Goal: Information Seeking & Learning: Check status

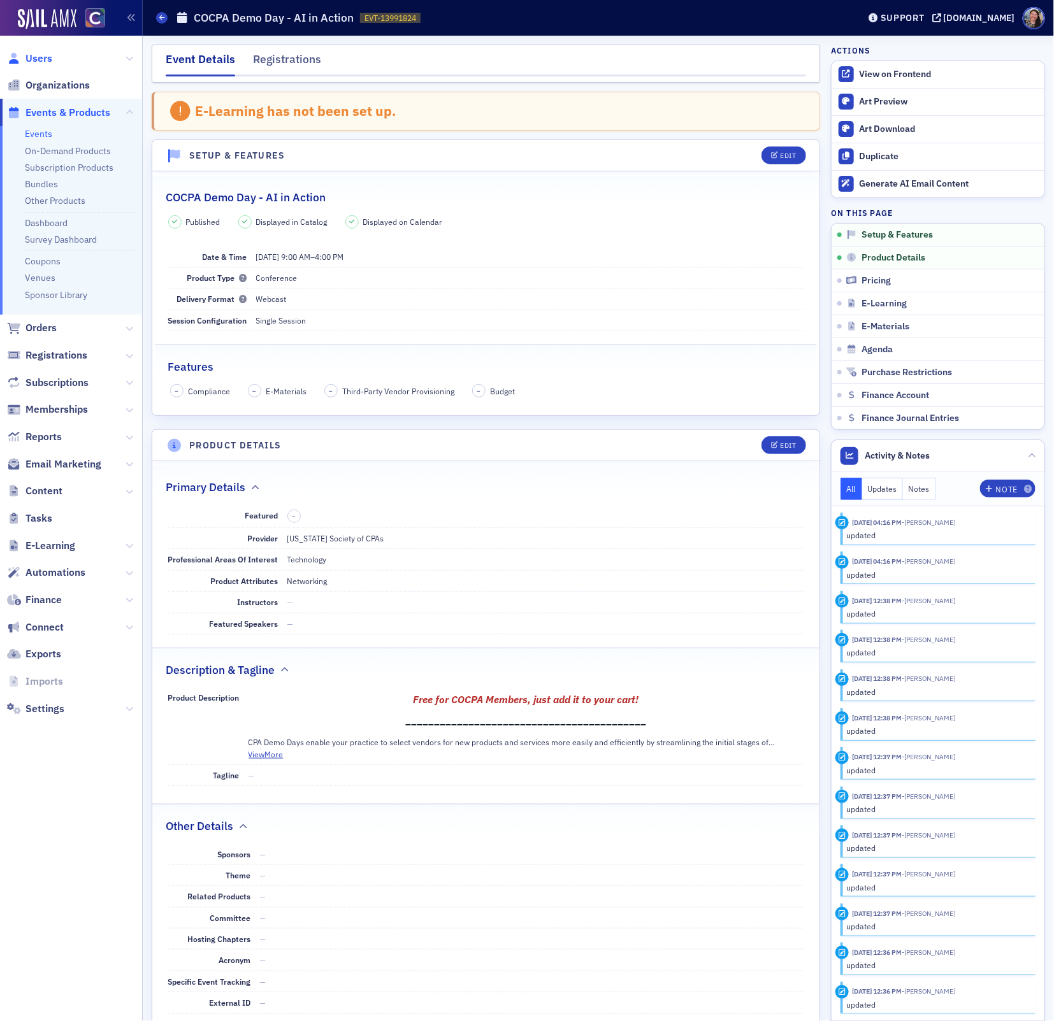
click at [39, 59] on span "Users" at bounding box center [38, 59] width 27 height 14
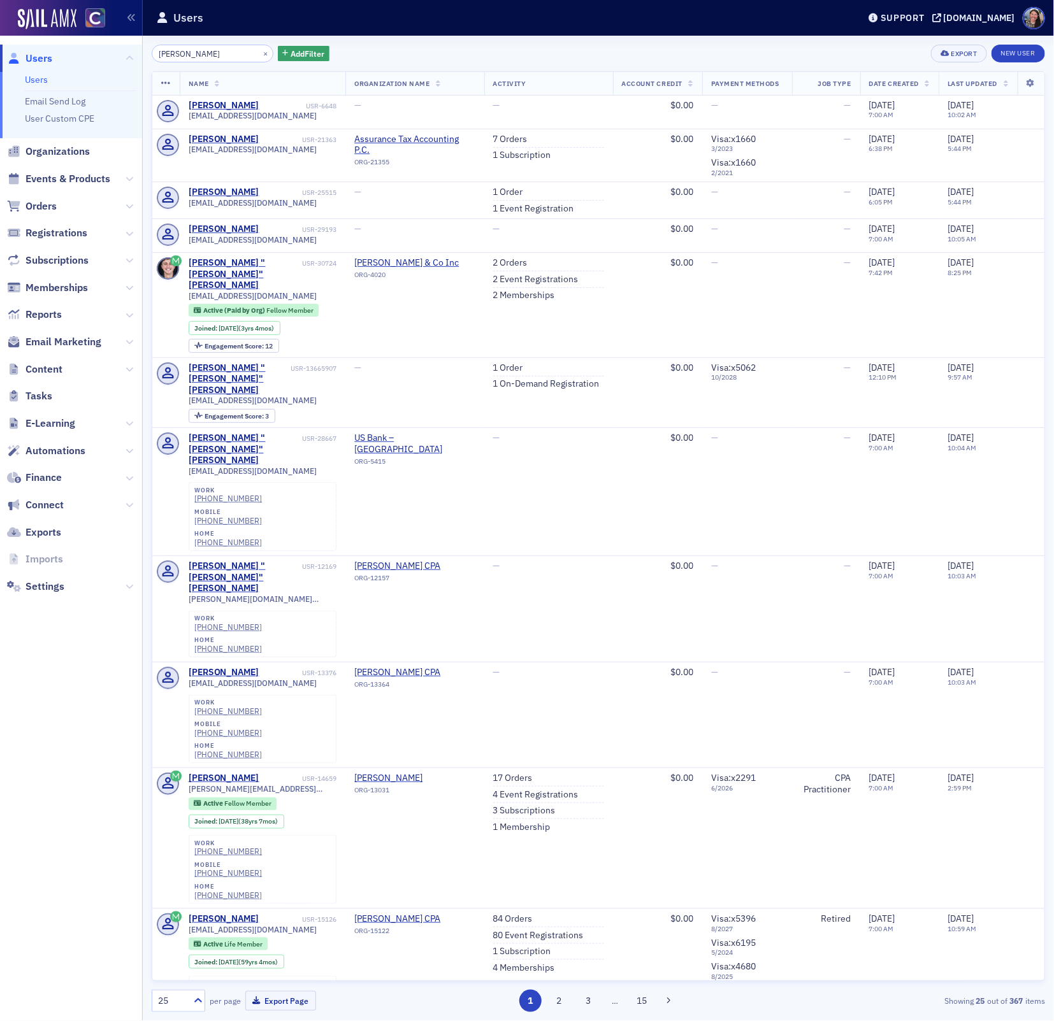
click at [179, 54] on input "[PERSON_NAME]" at bounding box center [213, 54] width 122 height 18
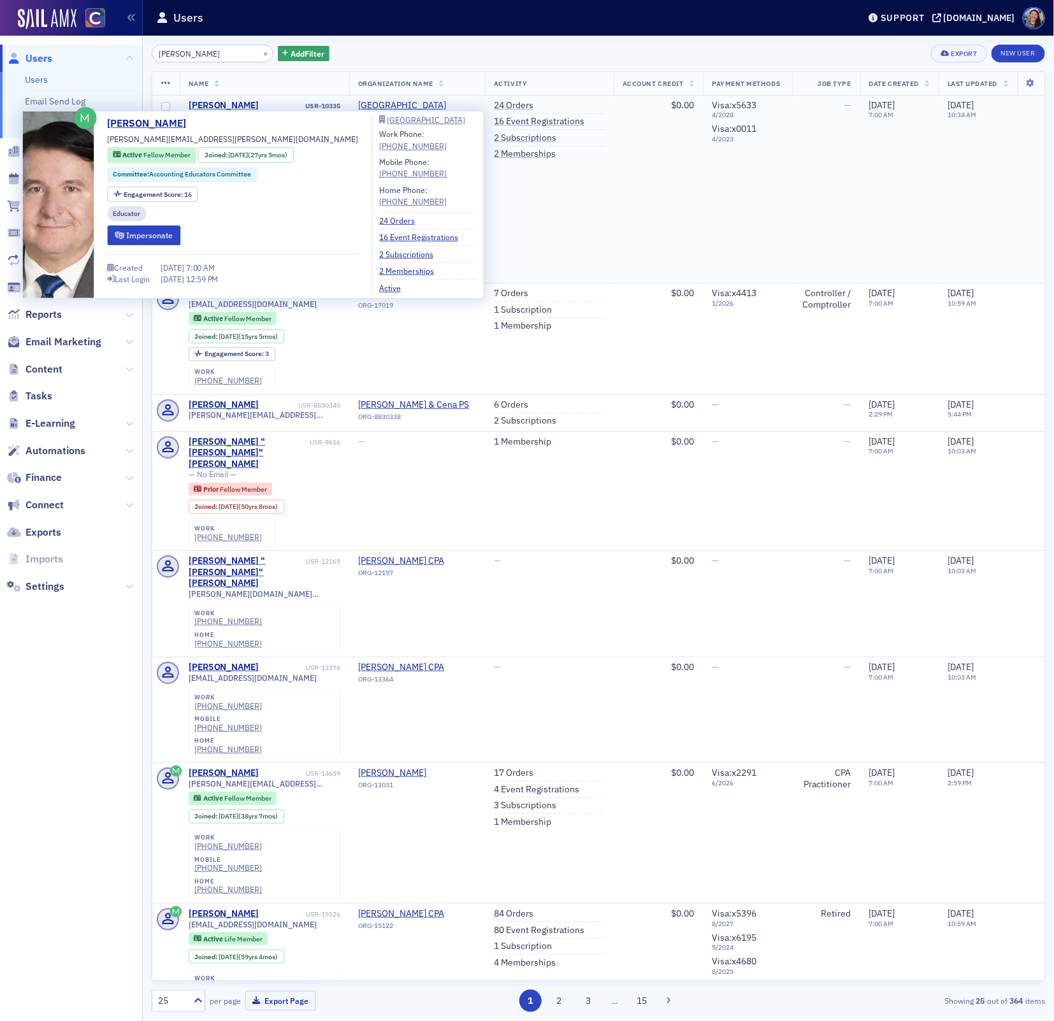
drag, startPoint x: 261, startPoint y: 101, endPoint x: 224, endPoint y: 105, distance: 37.2
click at [224, 105] on div "[PERSON_NAME] USR-10335" at bounding box center [265, 105] width 152 height 11
copy div "[PERSON_NAME]"
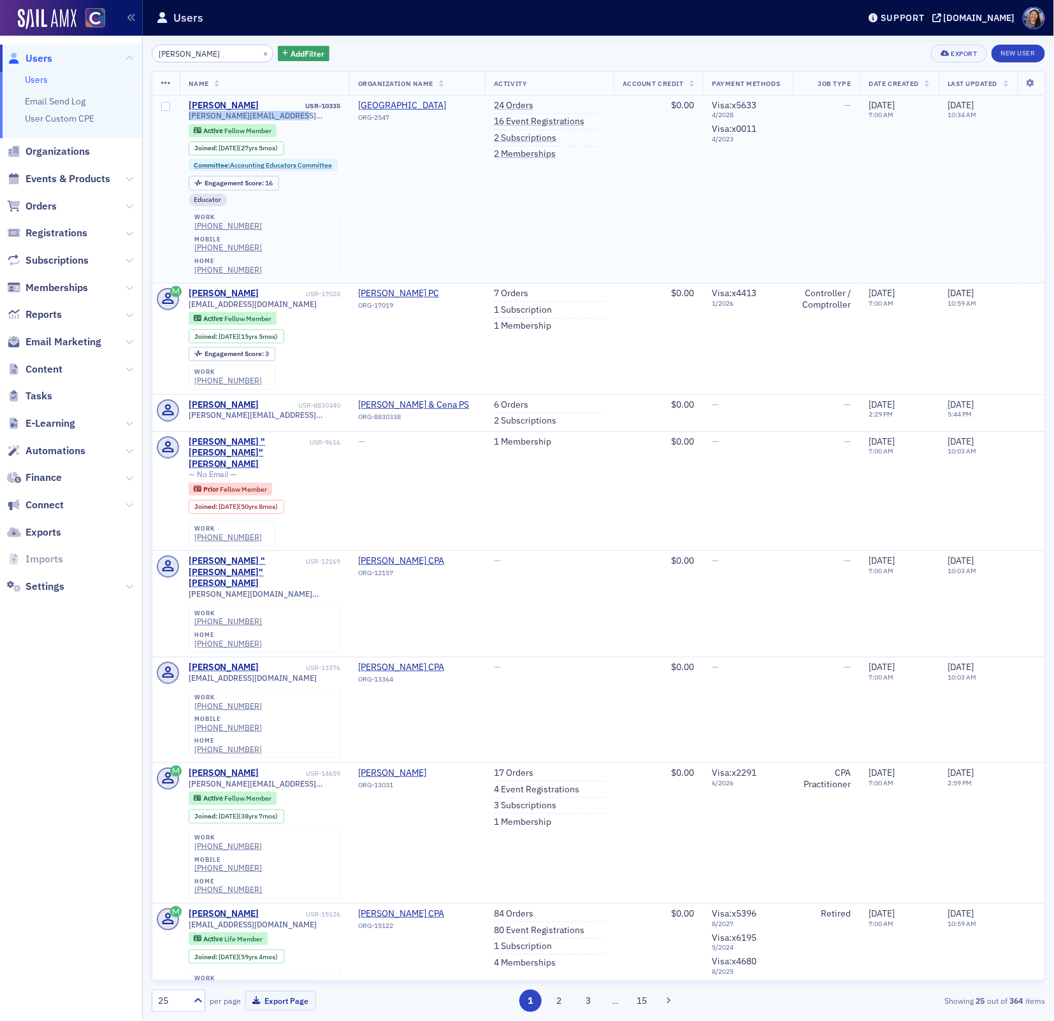
drag, startPoint x: 294, startPoint y: 119, endPoint x: 180, endPoint y: 117, distance: 113.4
click at [180, 117] on td "[PERSON_NAME] USR-10335 [PERSON_NAME][EMAIL_ADDRESS][PERSON_NAME][DOMAIN_NAME] …" at bounding box center [264, 190] width 169 height 188
copy span "[PERSON_NAME][EMAIL_ADDRESS][PERSON_NAME][DOMAIN_NAME]"
drag, startPoint x: 204, startPoint y: 59, endPoint x: 17, endPoint y: 32, distance: 188.6
click at [19, 34] on div "Users Users Email Send Log User Custom CPE Organizations Events & Products Orde…" at bounding box center [527, 510] width 1054 height 1021
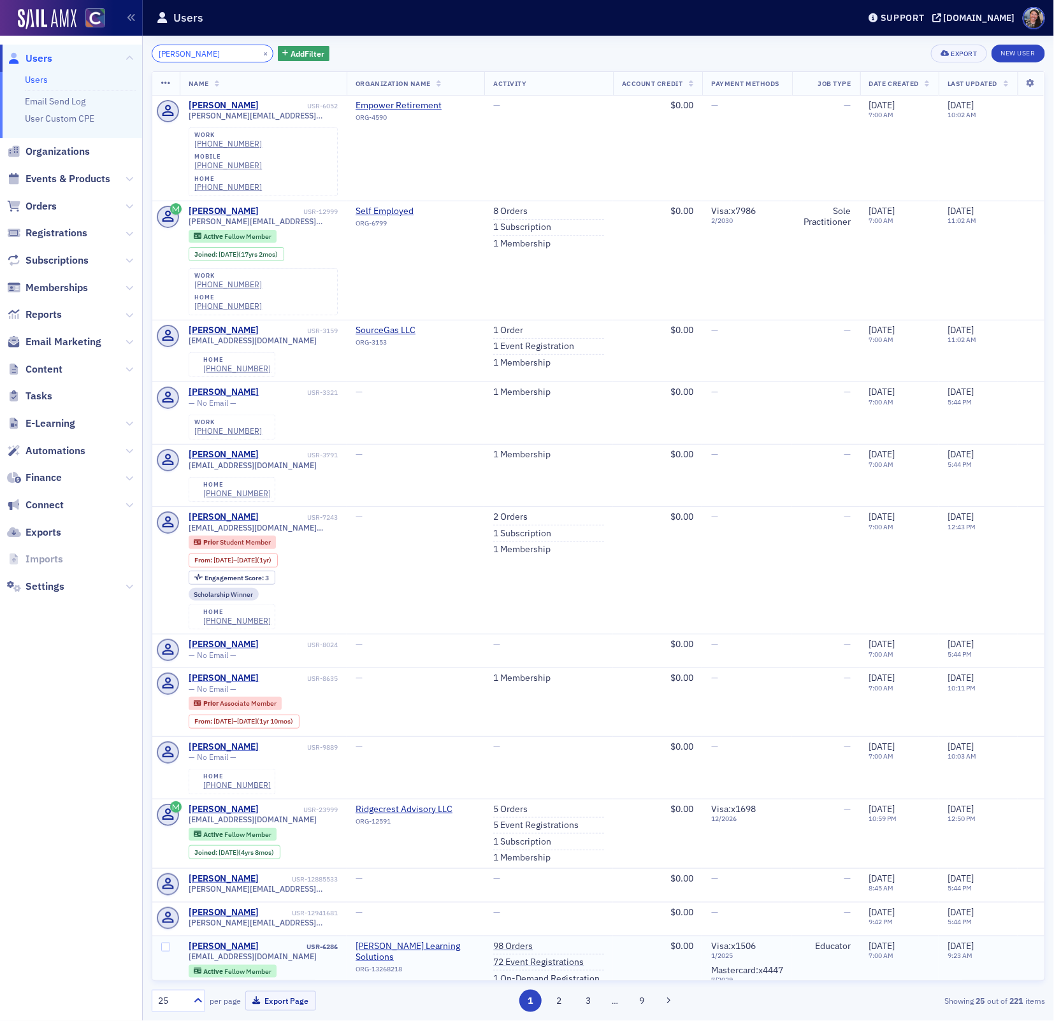
type input "[PERSON_NAME]"
drag, startPoint x: 312, startPoint y: 907, endPoint x: 183, endPoint y: 912, distance: 128.1
click at [183, 936] on td "[PERSON_NAME] USR-6286 [EMAIL_ADDRESS][DOMAIN_NAME] Active Fellow Member Joined…" at bounding box center [264, 1025] width 168 height 179
copy span "[EMAIL_ADDRESS][DOMAIN_NAME]"
click at [43, 592] on span "Settings" at bounding box center [44, 587] width 39 height 14
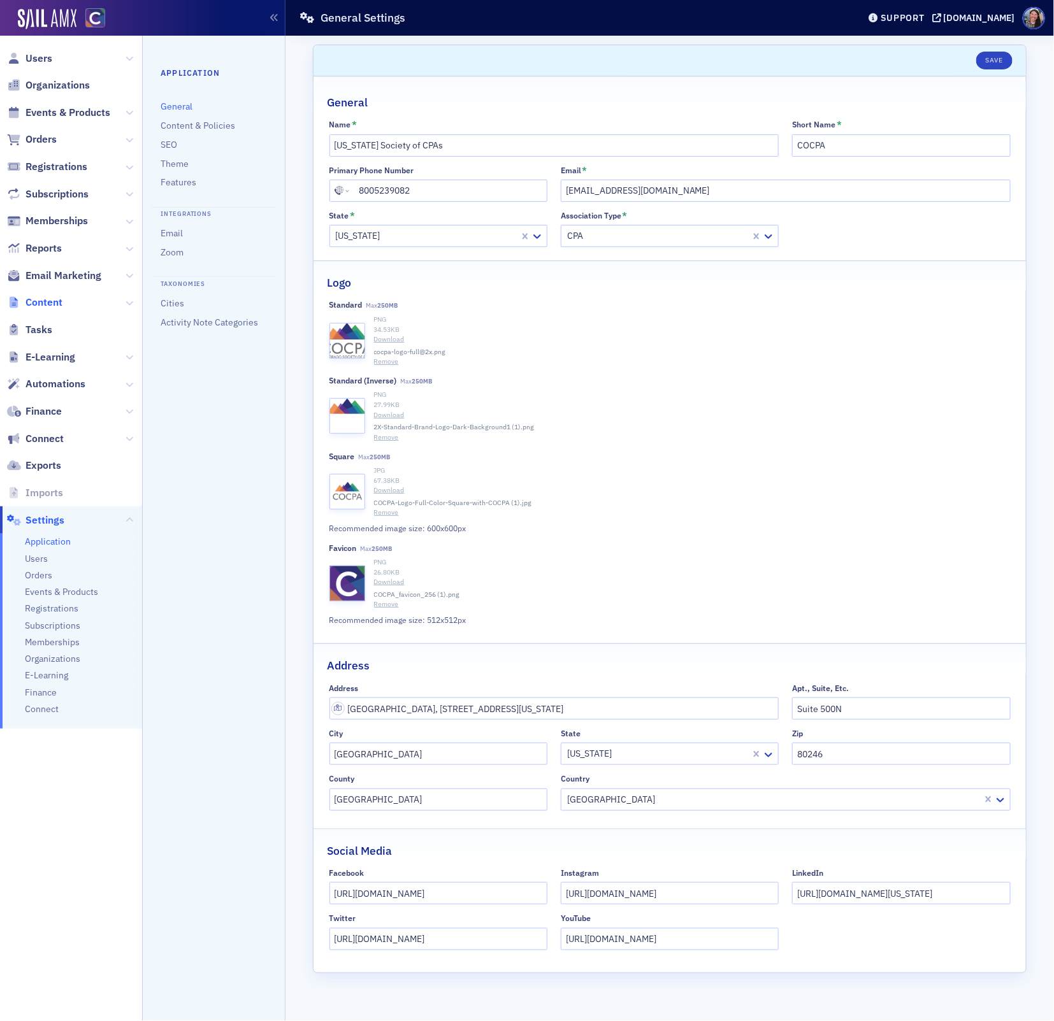
click at [52, 305] on span "Content" at bounding box center [43, 303] width 37 height 14
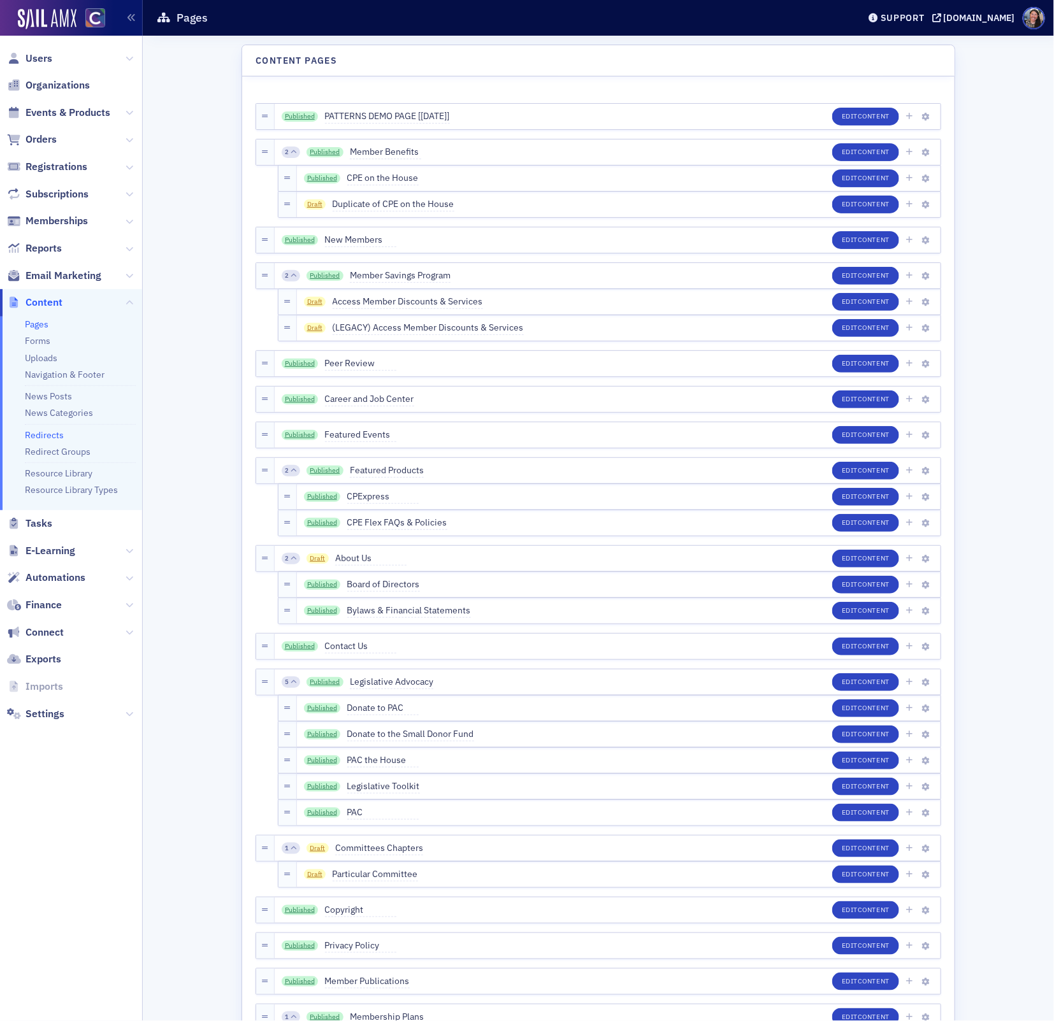
click at [54, 436] on link "Redirects" at bounding box center [44, 434] width 39 height 11
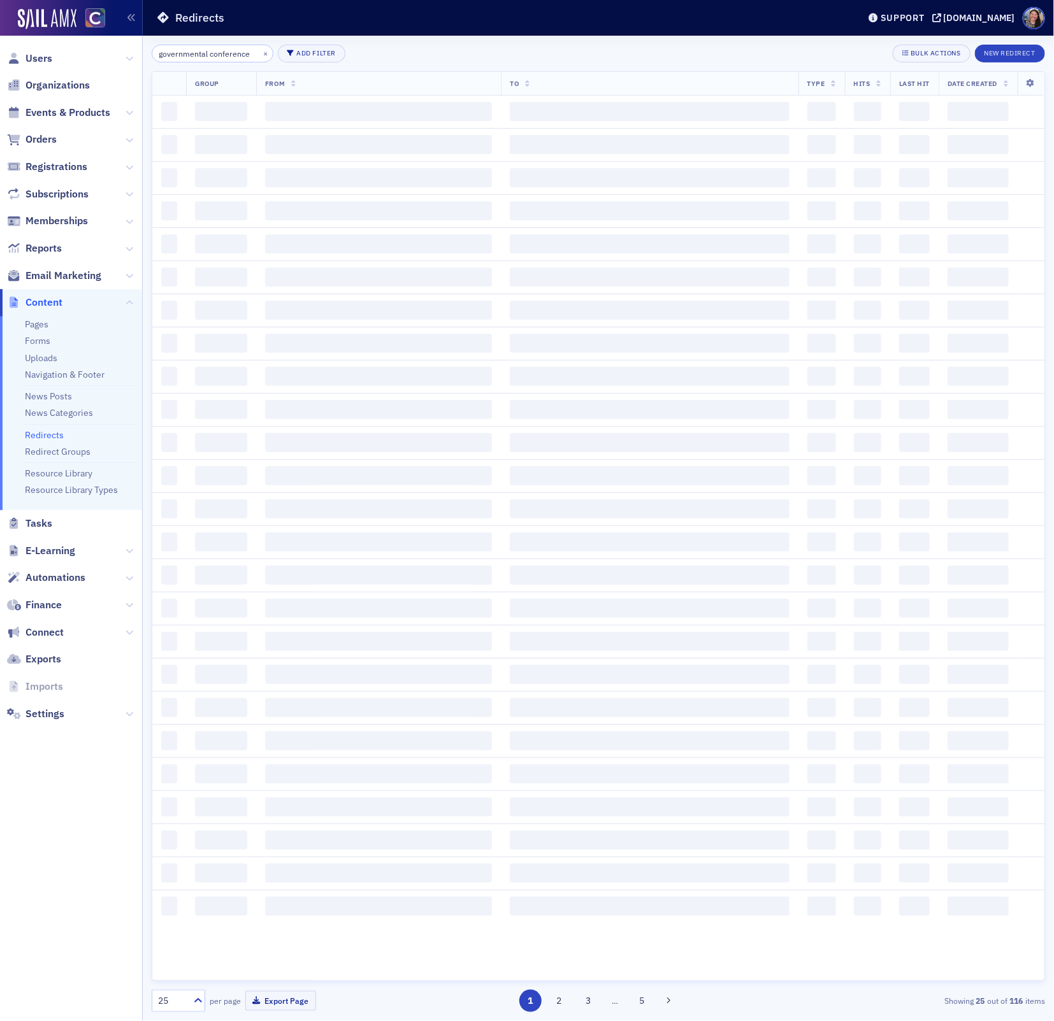
scroll to position [0, 6]
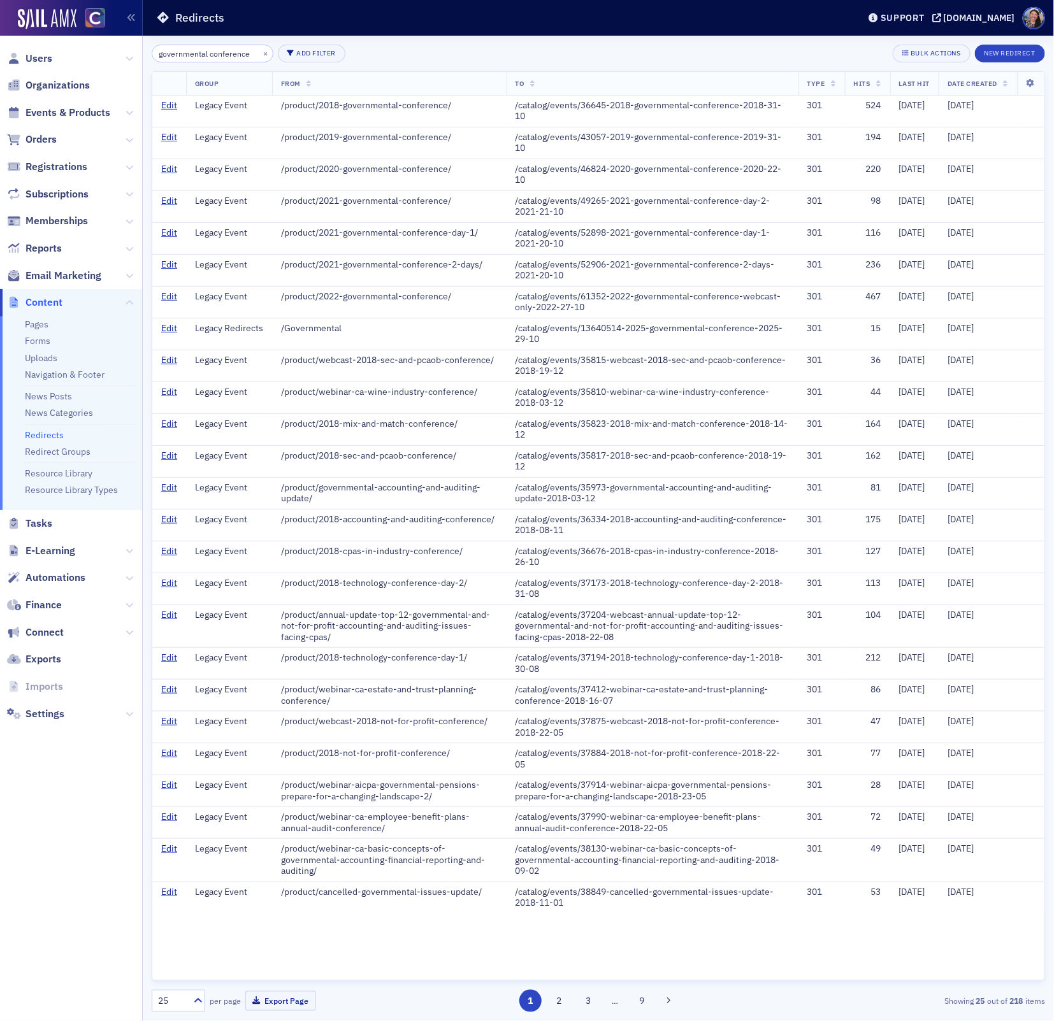
type input "governmental conference"
click at [168, 324] on link "Edit" at bounding box center [169, 328] width 16 height 11
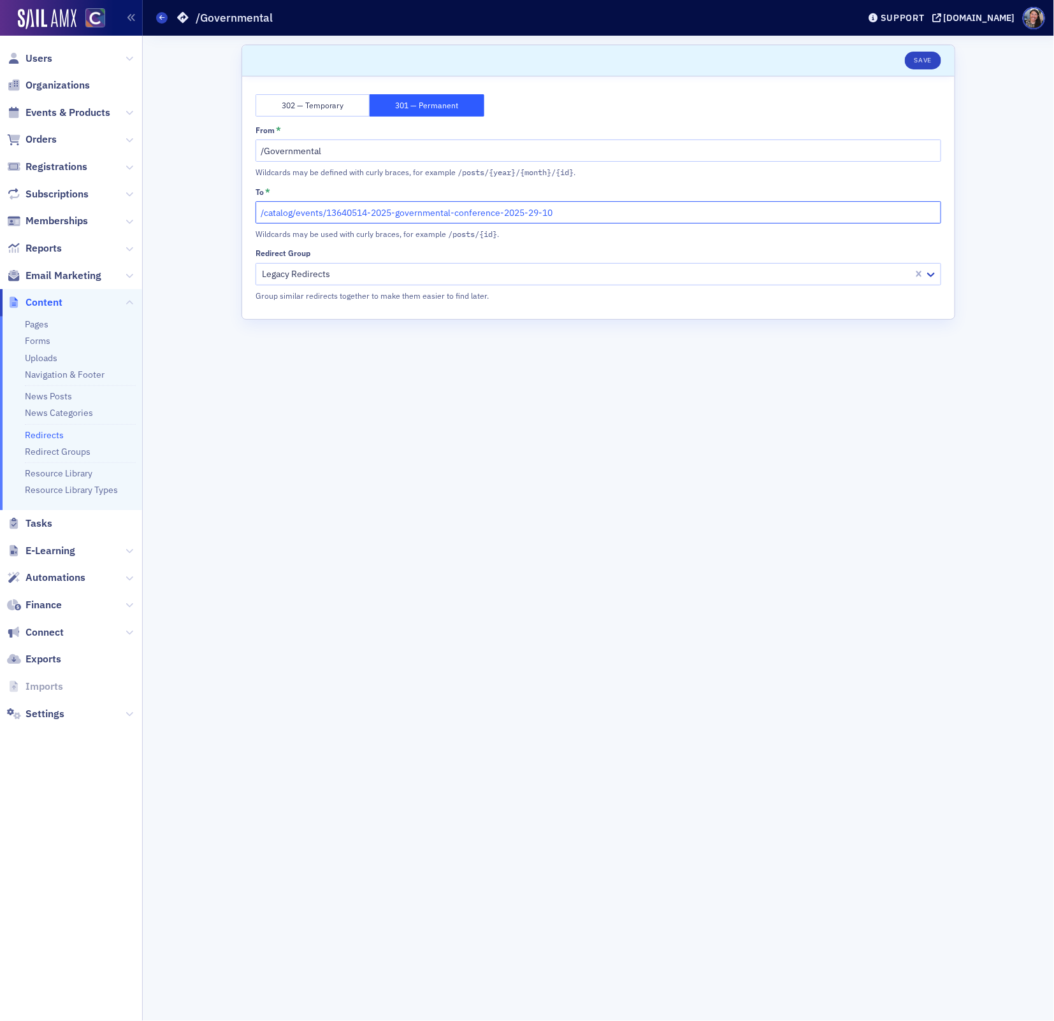
drag, startPoint x: 578, startPoint y: 210, endPoint x: 215, endPoint y: 223, distance: 363.4
click at [215, 223] on div "Scroll to Save 302 — Temporary 301 — Permanent From * /Governmental Wildcards m…" at bounding box center [598, 529] width 893 height 986
click at [444, 209] on input "/catalog/events/13640514-2025-governmental-conference-2025-29-10" at bounding box center [598, 212] width 686 height 22
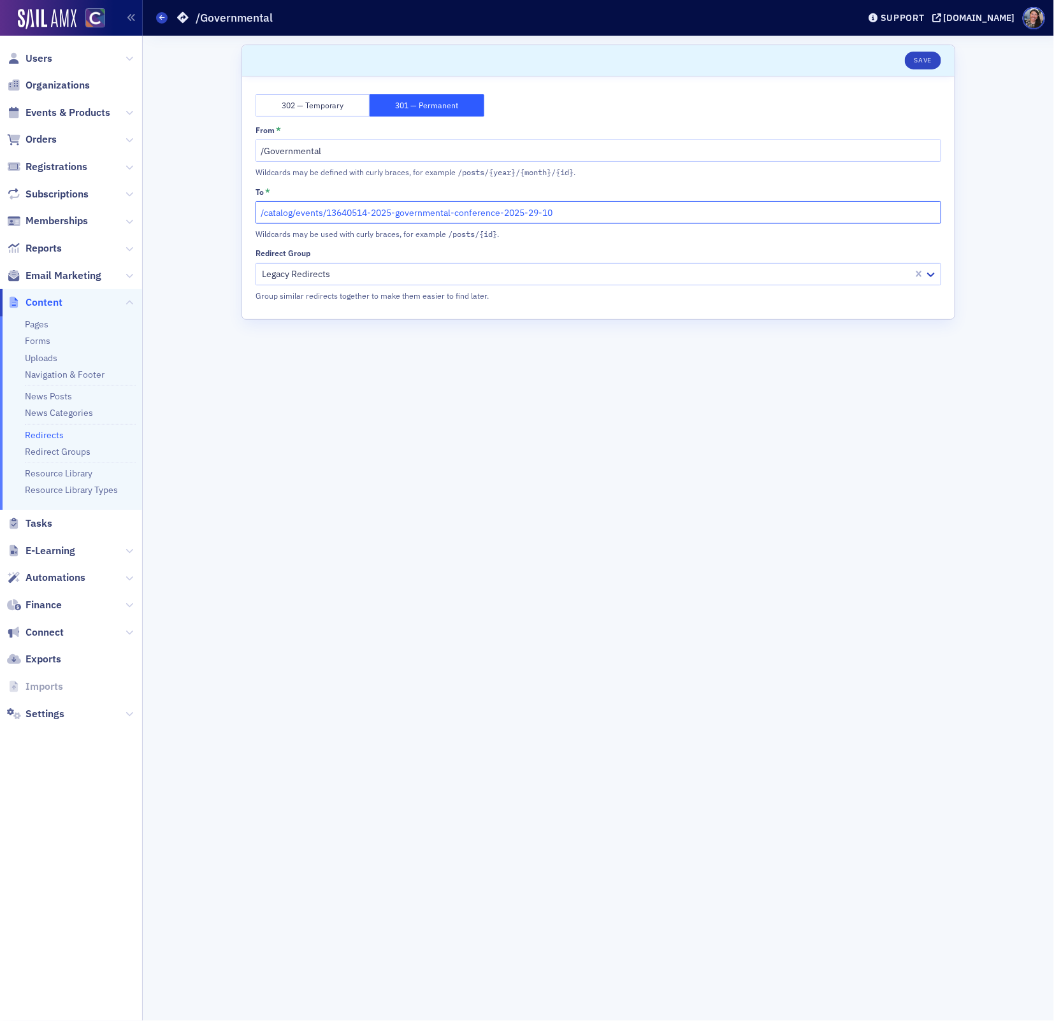
click at [444, 209] on input "/catalog/events/13640514-2025-governmental-conference-2025-29-10" at bounding box center [598, 212] width 686 height 22
paste input "[URL][DOMAIN_NAME]"
drag, startPoint x: 328, startPoint y: 210, endPoint x: 91, endPoint y: 206, distance: 237.0
click at [91, 206] on div "Users Organizations Events & Products Orders Registrations Subscriptions Member…" at bounding box center [527, 510] width 1054 height 1021
type input "/catalog/events/13640514-2025-governmental-conference-2025-30-10"
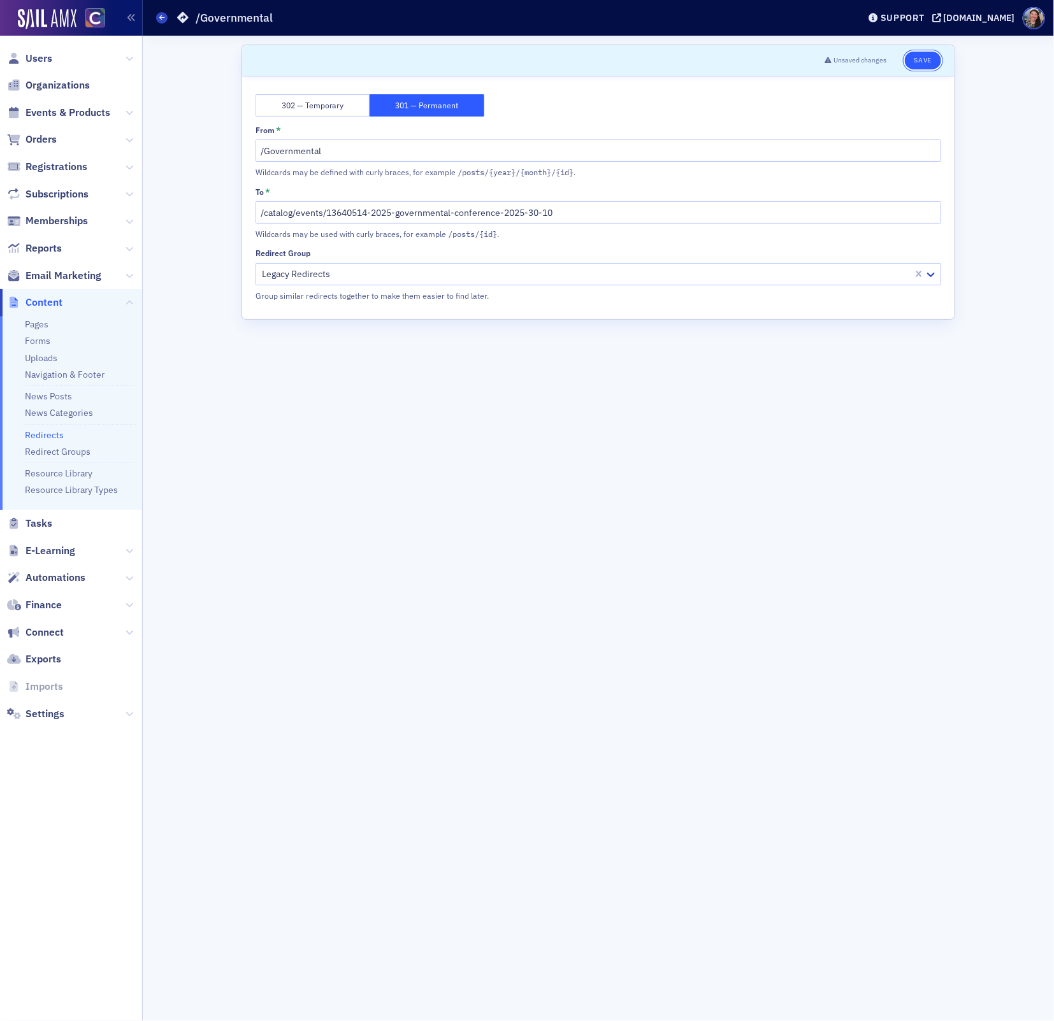
click at [913, 57] on button "Save" at bounding box center [923, 61] width 36 height 18
drag, startPoint x: 356, startPoint y: 152, endPoint x: 205, endPoint y: 136, distance: 151.2
click at [205, 138] on div "Scroll to Save 302 — Temporary 301 — Permanent From * /Governmental Wildcards m…" at bounding box center [598, 529] width 893 height 986
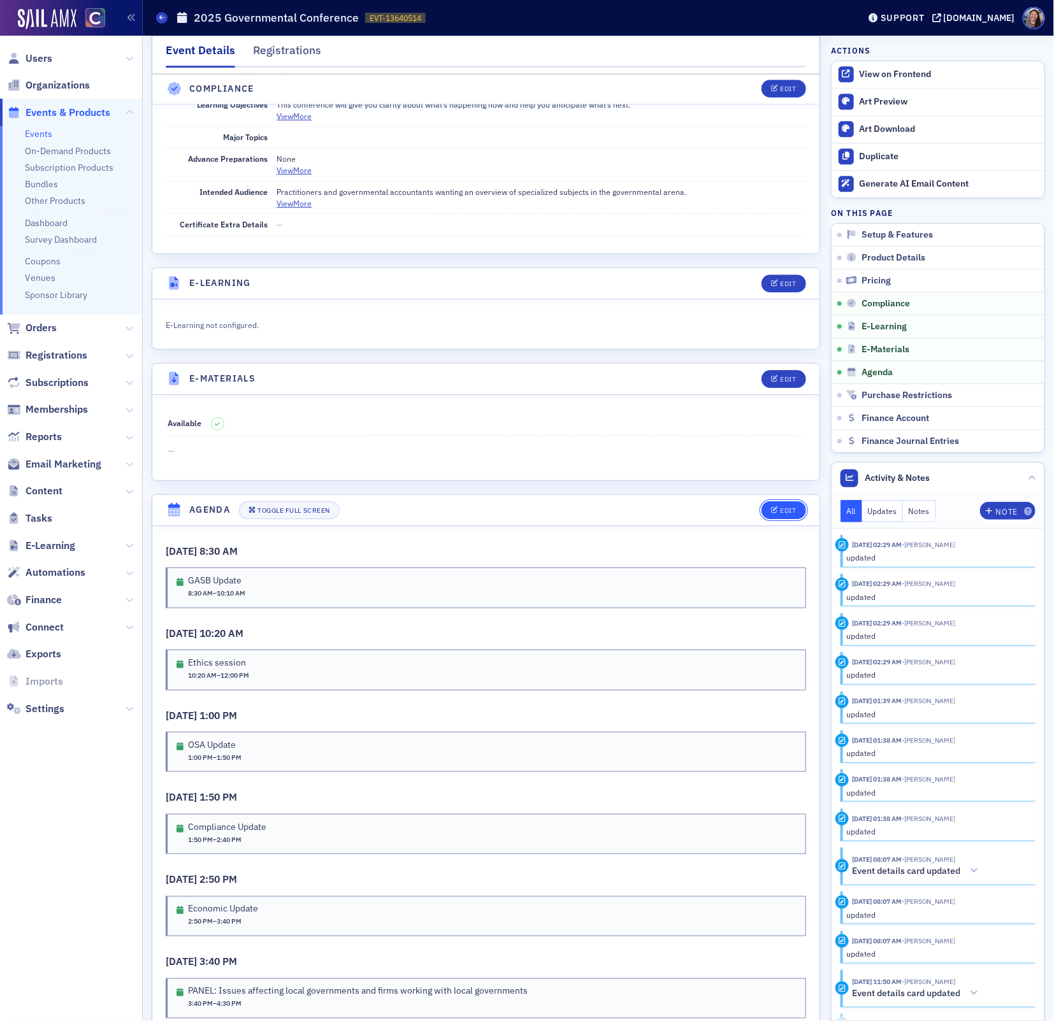
click at [782, 507] on div "Edit" at bounding box center [788, 510] width 16 height 7
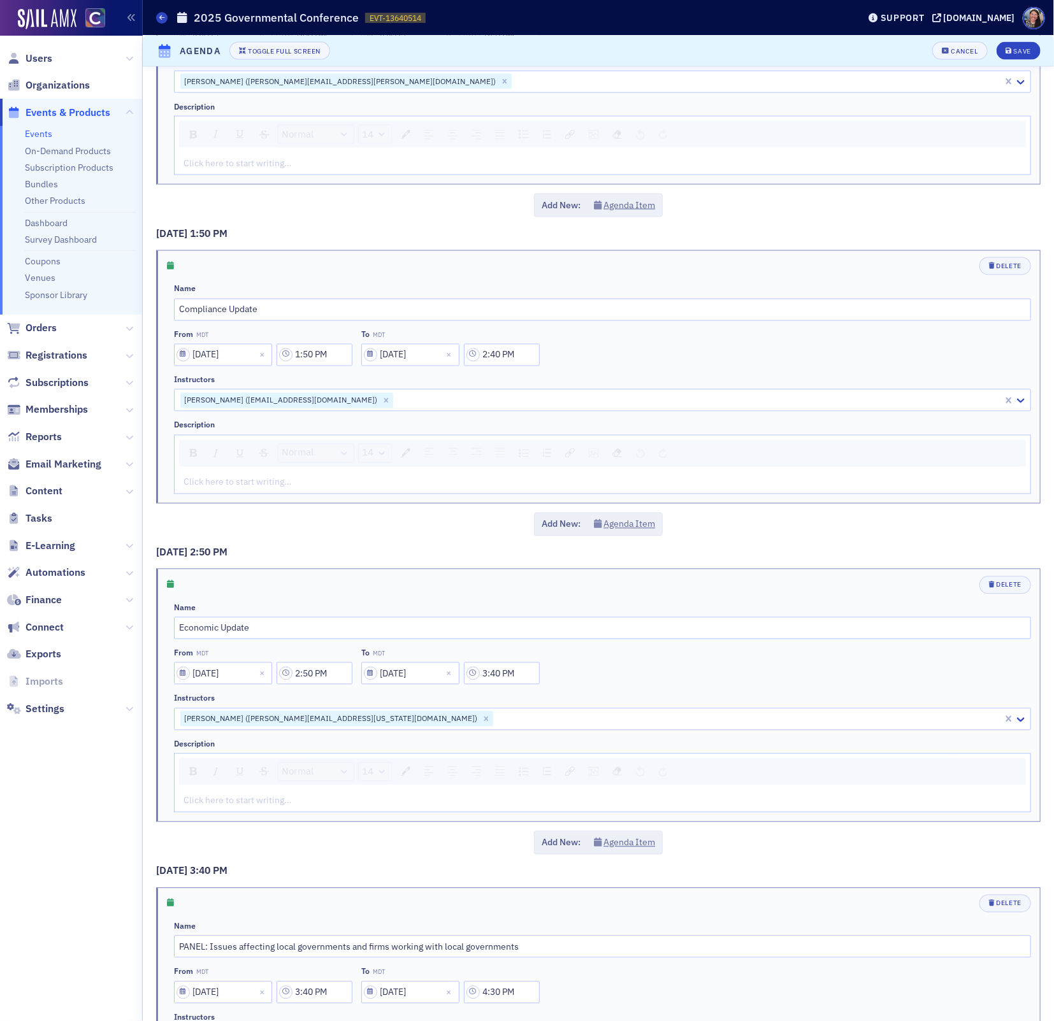
scroll to position [979, 0]
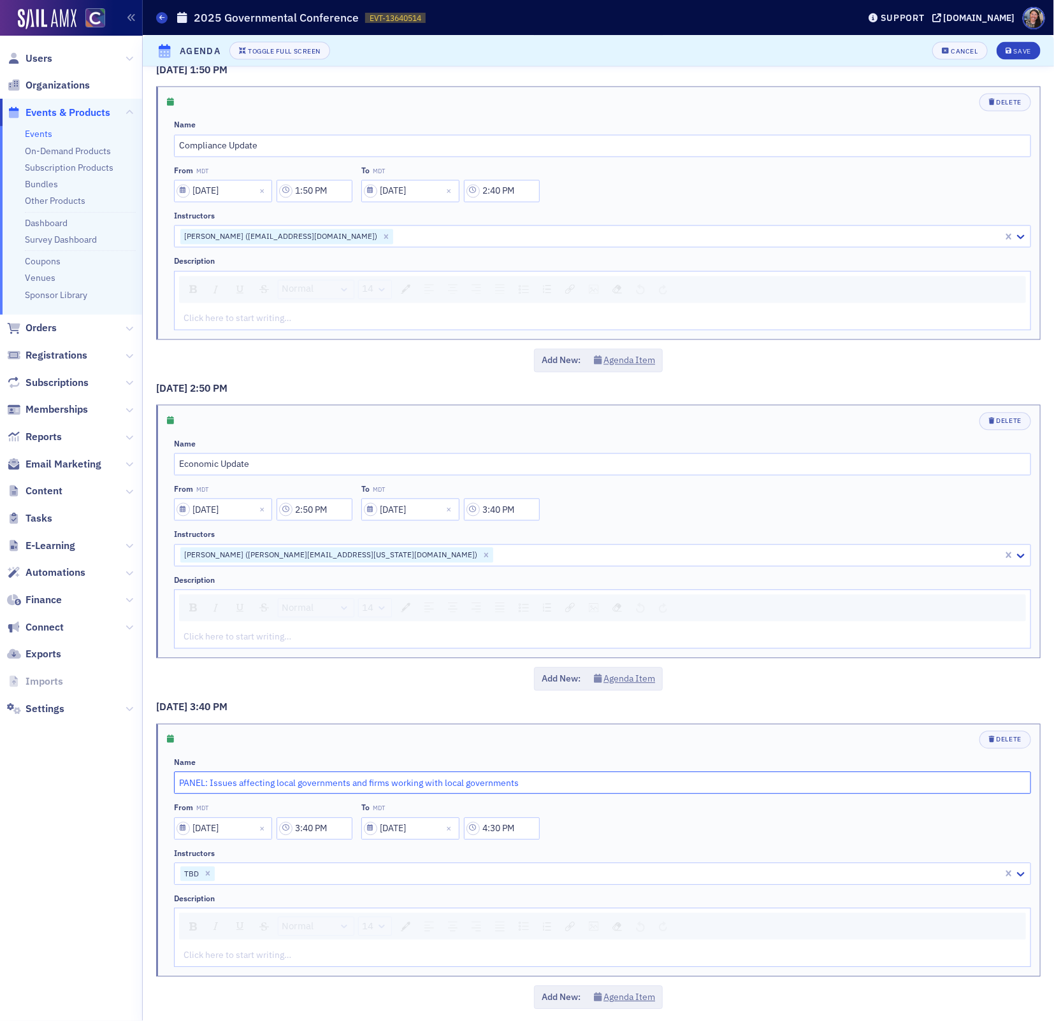
drag, startPoint x: 525, startPoint y: 779, endPoint x: 11, endPoint y: 758, distance: 514.6
click at [12, 758] on div "Users Organizations Events & Products Events On-Demand Products Subscription Pr…" at bounding box center [527, 510] width 1054 height 1021
click at [308, 454] on input "Economic Update" at bounding box center [602, 465] width 857 height 22
click at [306, 461] on input "Economic Update" at bounding box center [602, 465] width 857 height 22
paste input "PANEL: Issues affecting local governments and firms working with local governme…"
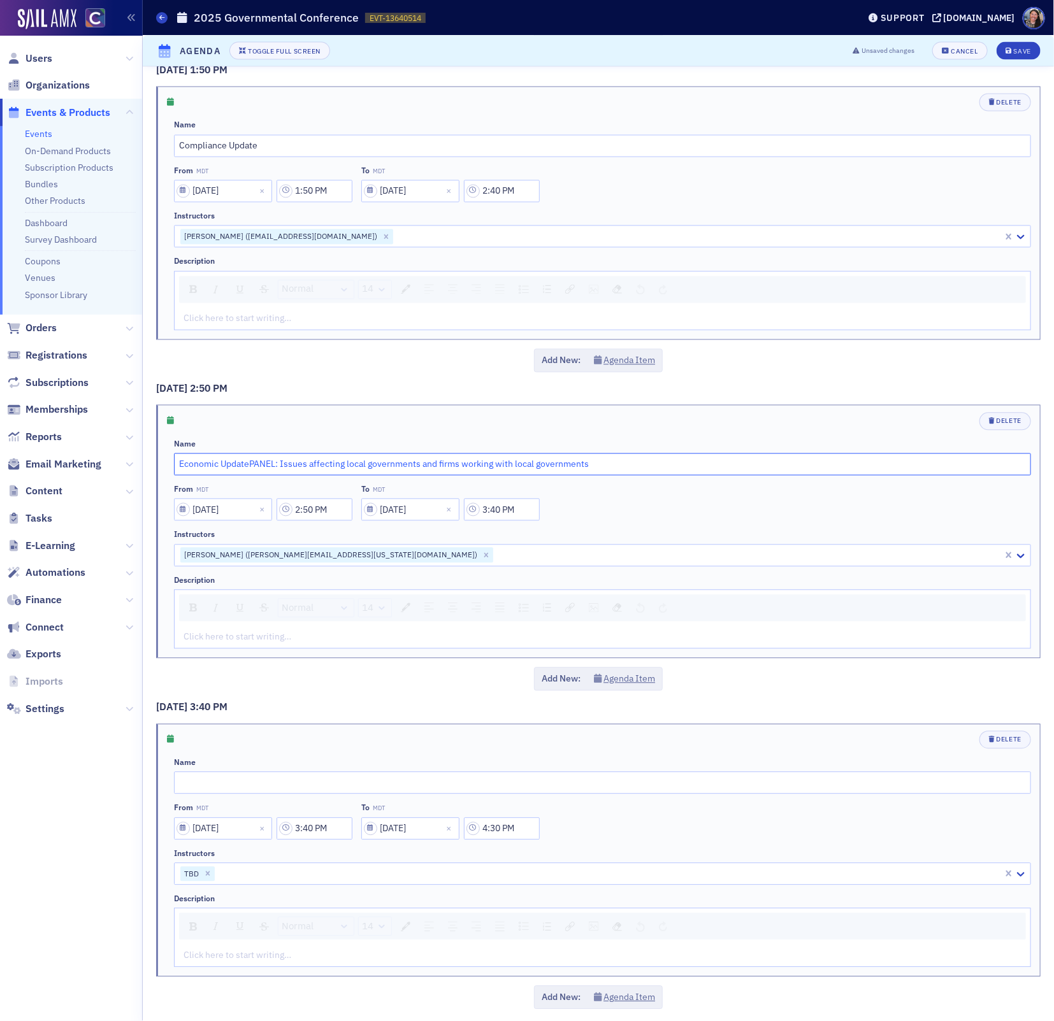
drag, startPoint x: 248, startPoint y: 461, endPoint x: -3, endPoint y: 456, distance: 251.1
click at [0, 456] on html "Users Organizations Events & Products Events On-Demand Products Subscription Pr…" at bounding box center [527, 510] width 1054 height 1021
type input "PANEL: Issues affecting local governments and firms working with local governme…"
click at [233, 779] on input "text" at bounding box center [602, 783] width 857 height 22
paste input "Economic Update"
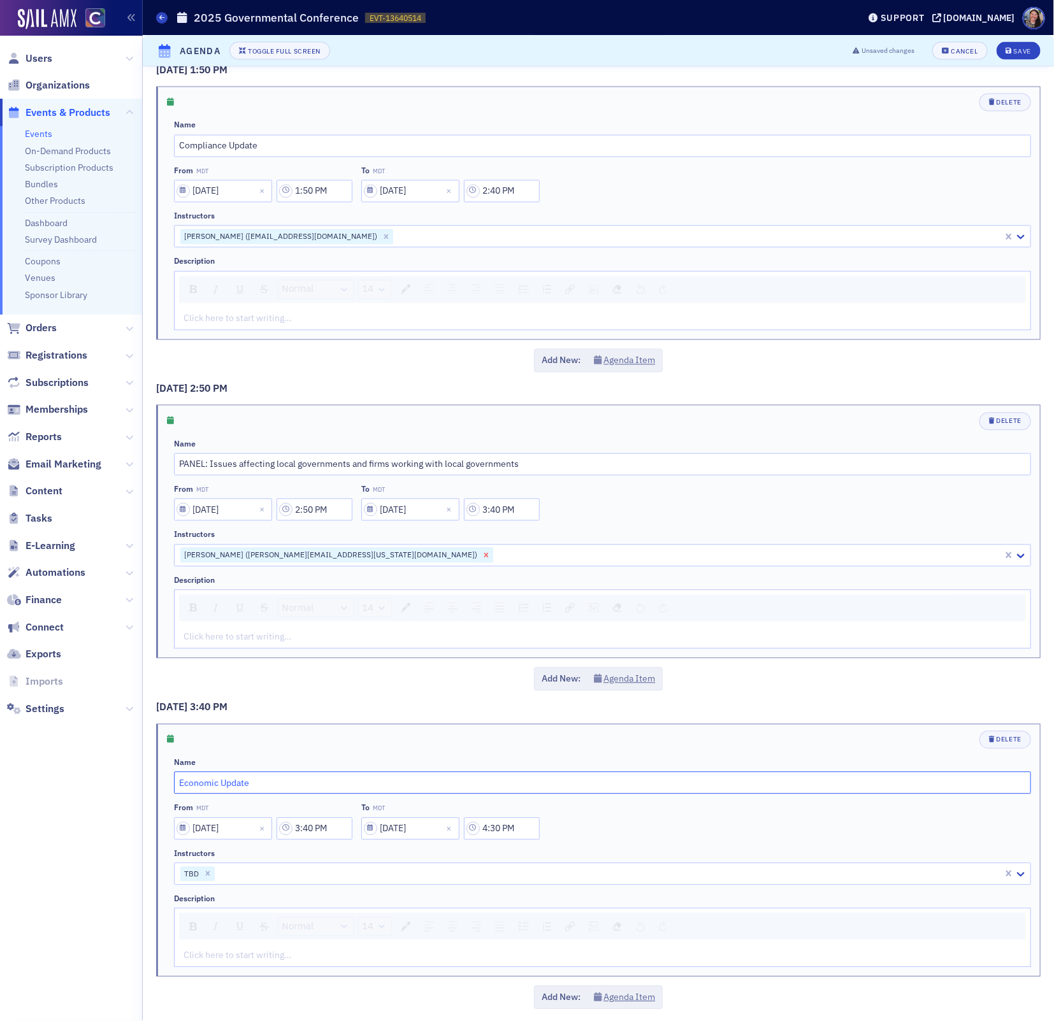
click at [484, 553] on icon "Remove Rich Wobbekind (richard.wobbekind@colorado.edu)" at bounding box center [486, 555] width 4 height 4
type input "Economic Update"
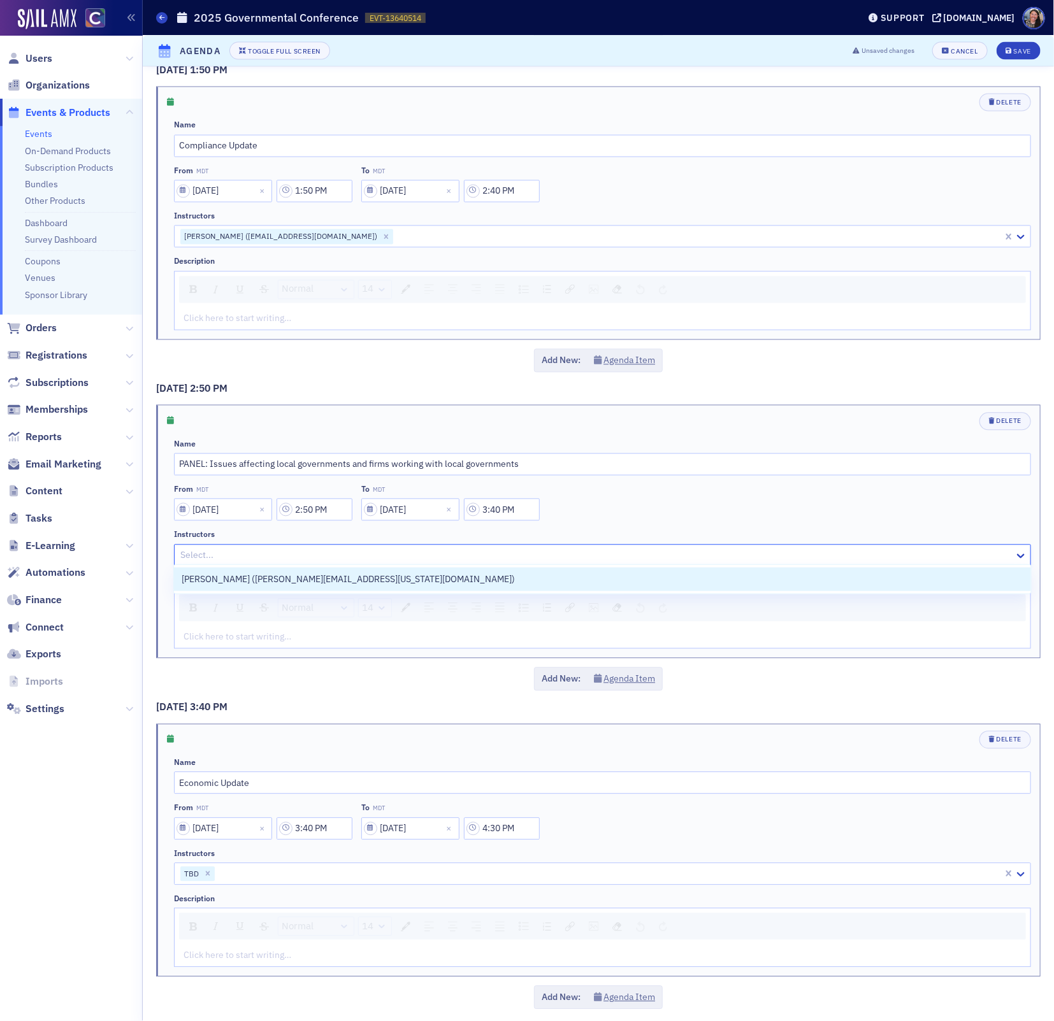
click at [369, 550] on div at bounding box center [596, 556] width 834 height 16
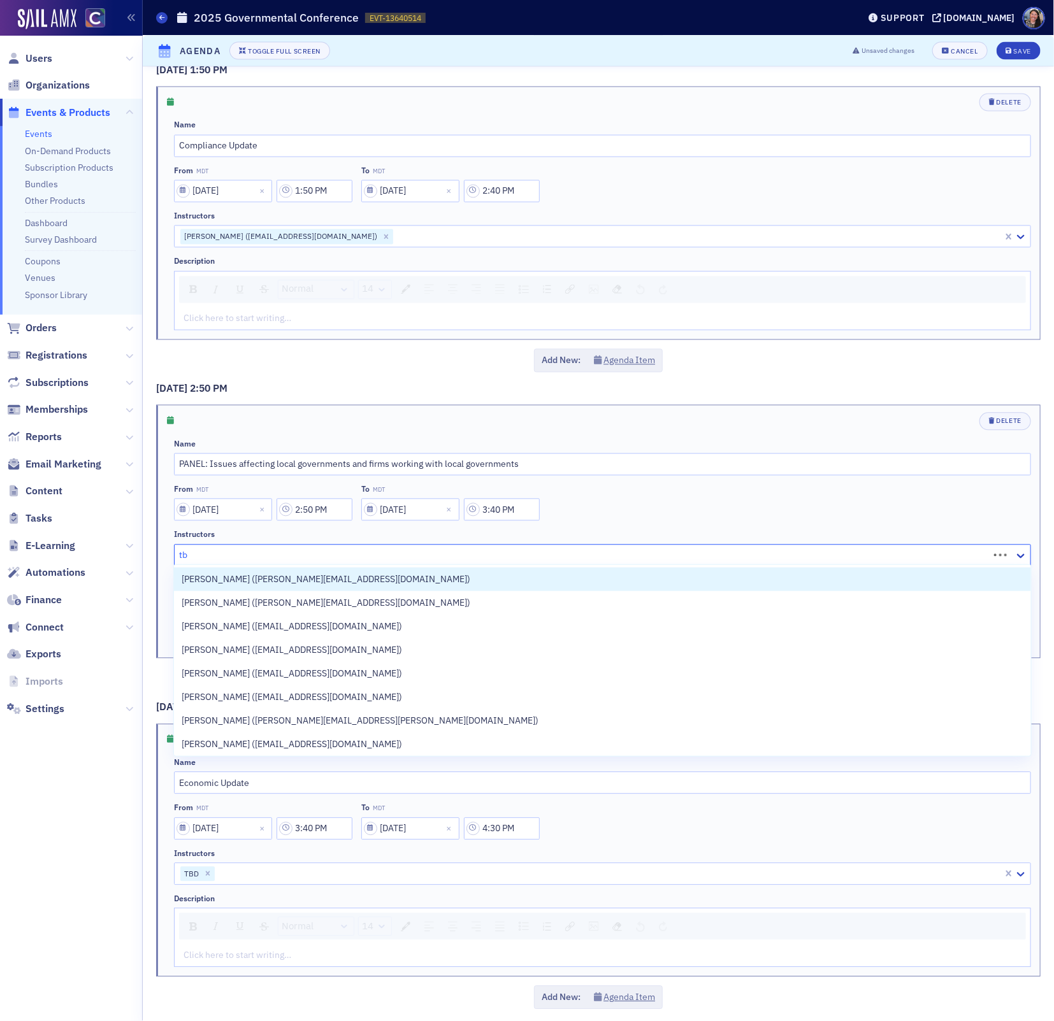
type input "tbd"
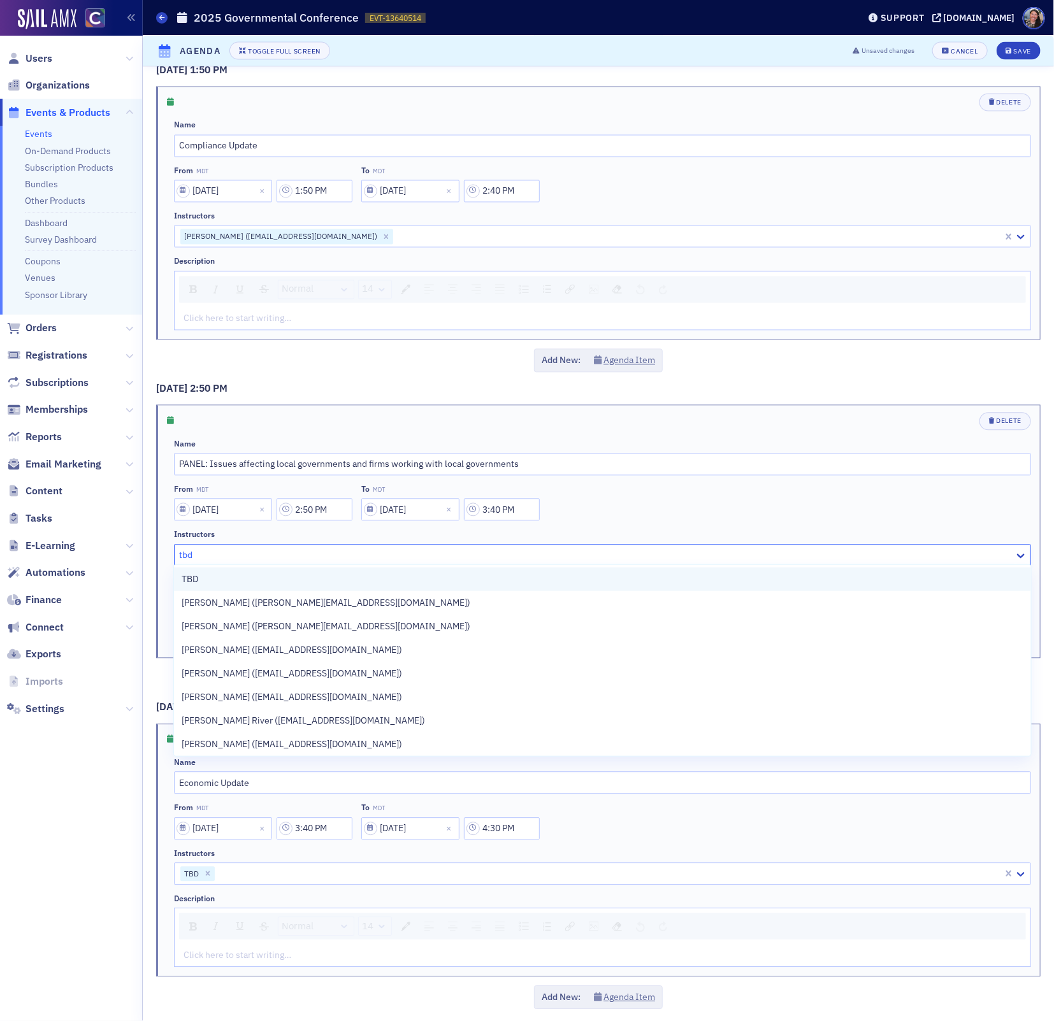
click at [291, 572] on div "TBD" at bounding box center [602, 580] width 857 height 24
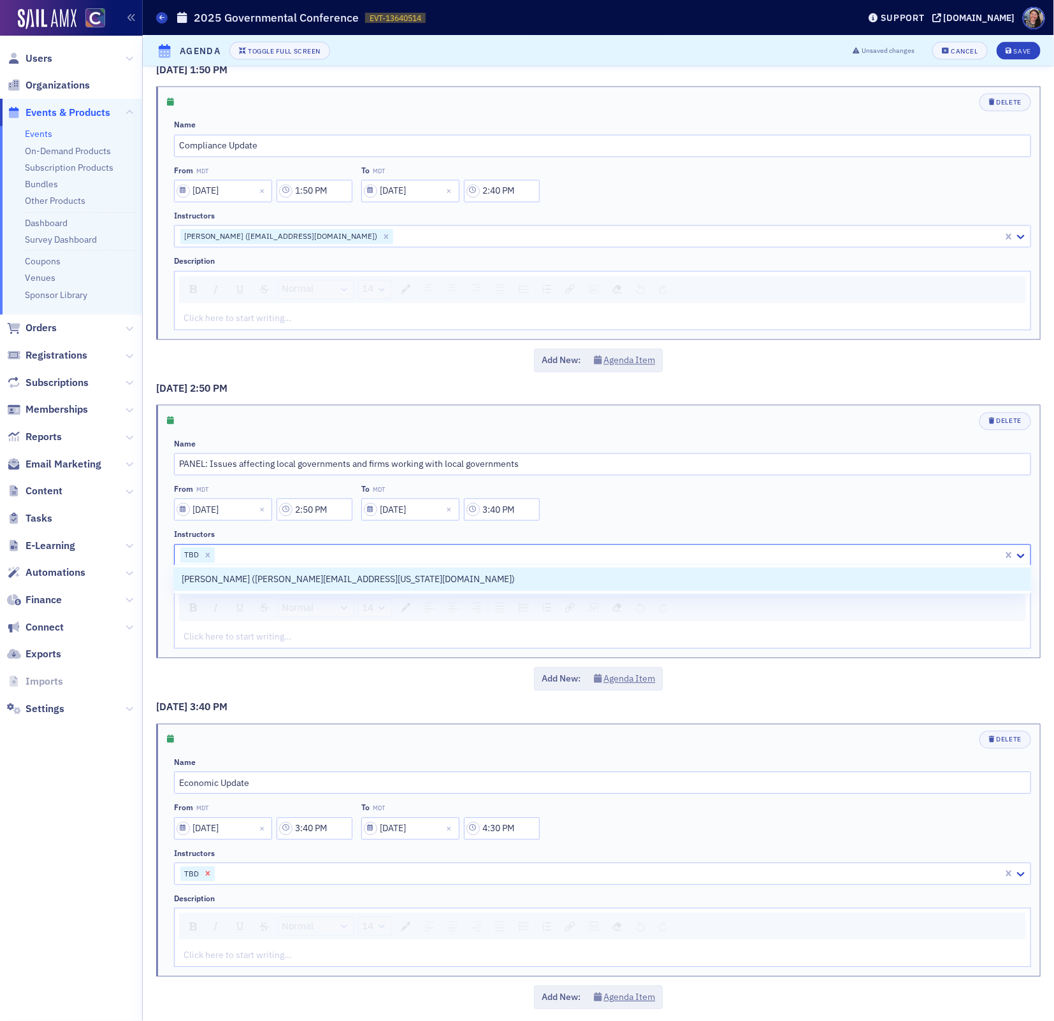
click at [204, 870] on icon "Remove TBD" at bounding box center [207, 874] width 9 height 9
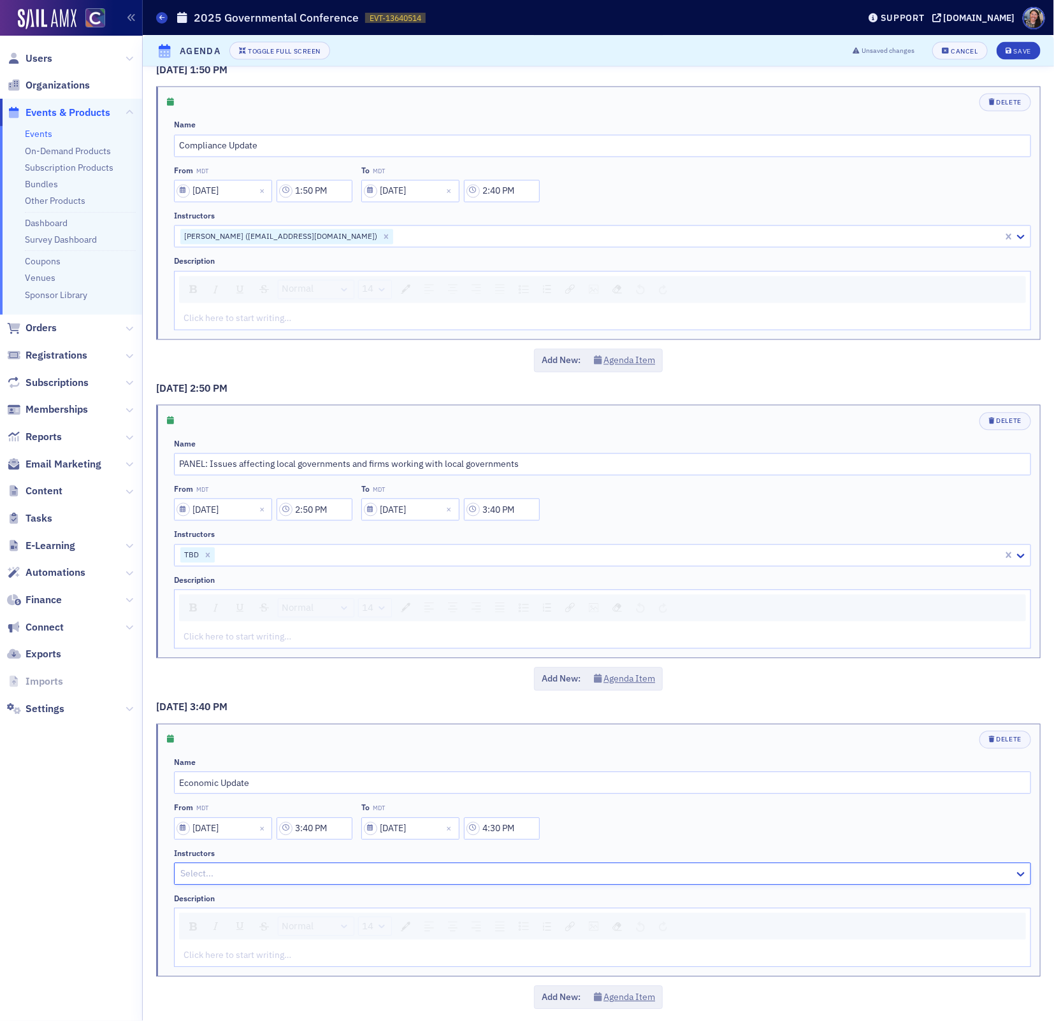
click at [224, 868] on div at bounding box center [596, 875] width 834 height 16
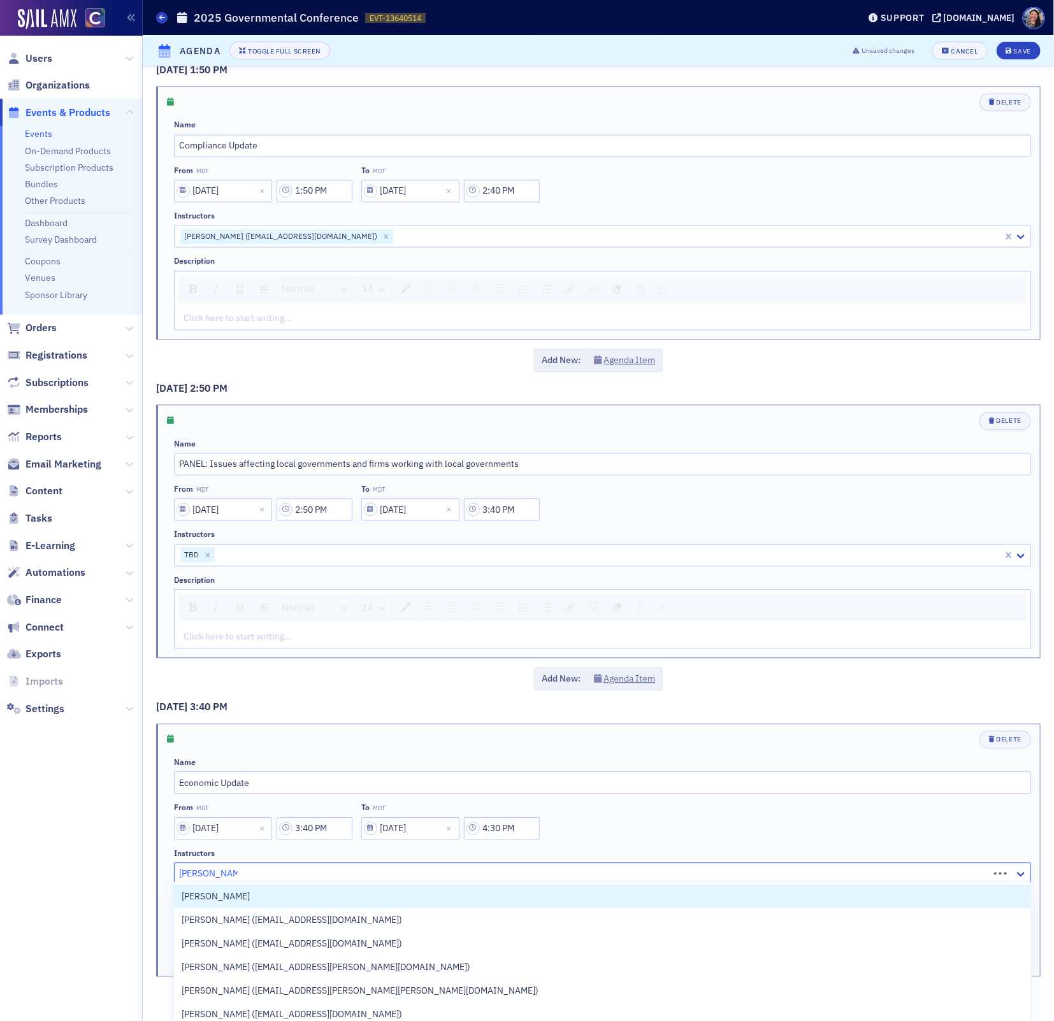
type input "rich wobbekind"
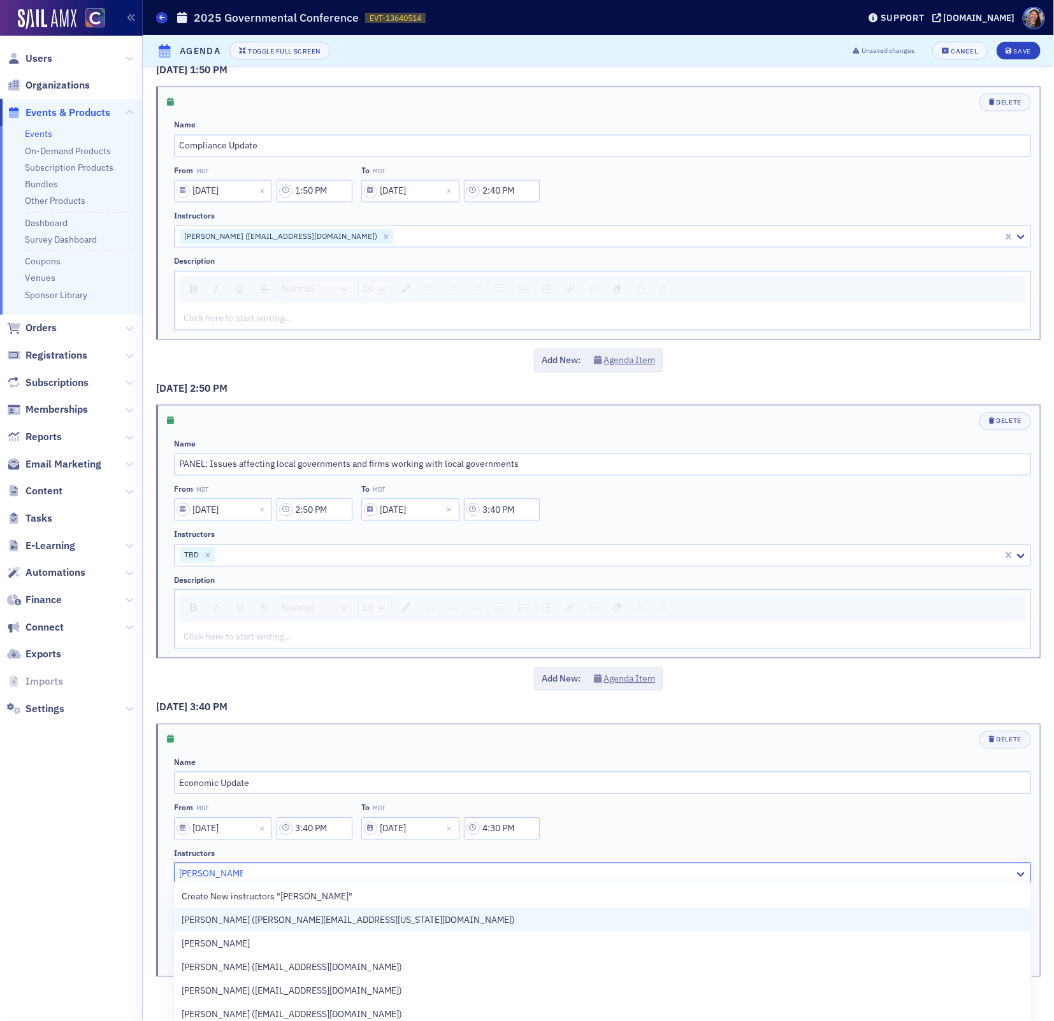
click at [226, 915] on span "Rich Wobbekind (richard.wobbekind@colorado.edu)" at bounding box center [348, 920] width 333 height 13
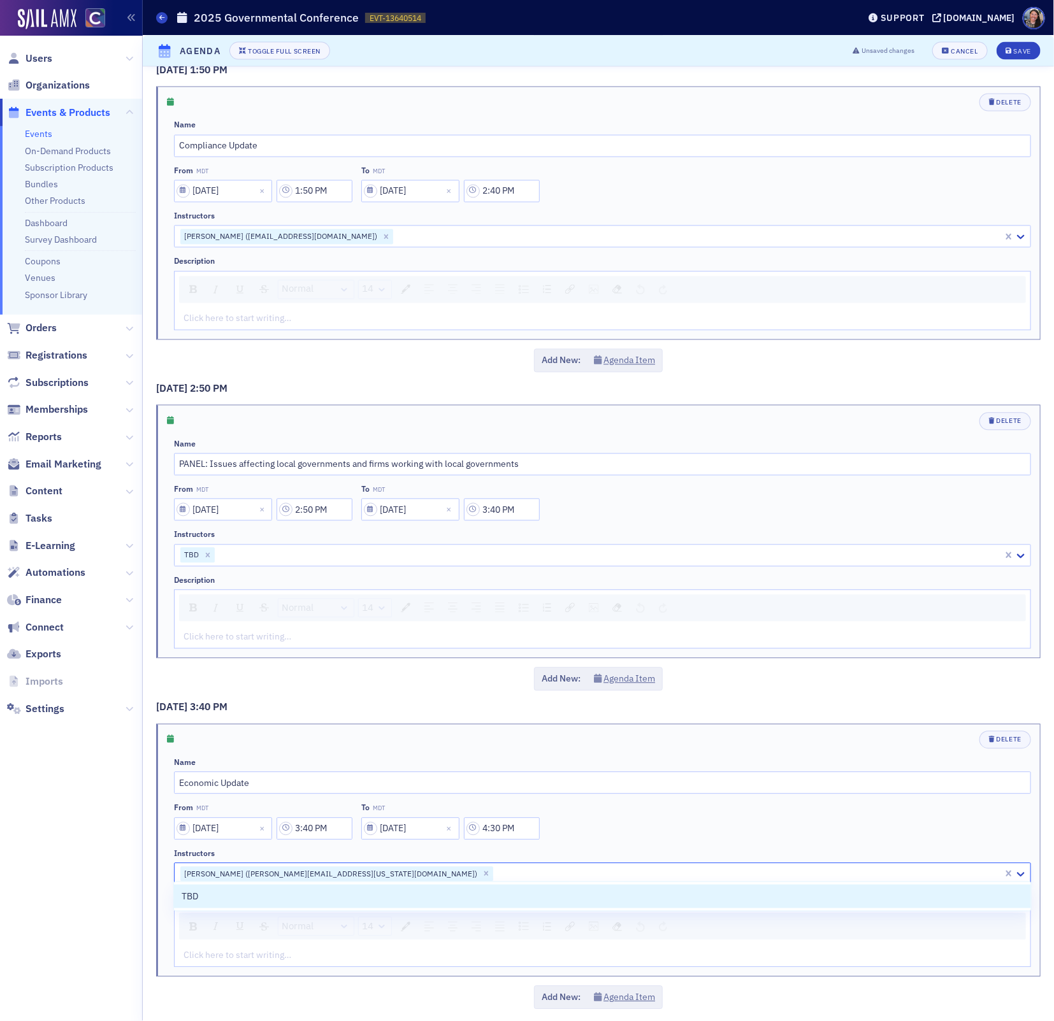
click at [380, 685] on div "Add New: Agenda Item" at bounding box center [598, 680] width 884 height 24
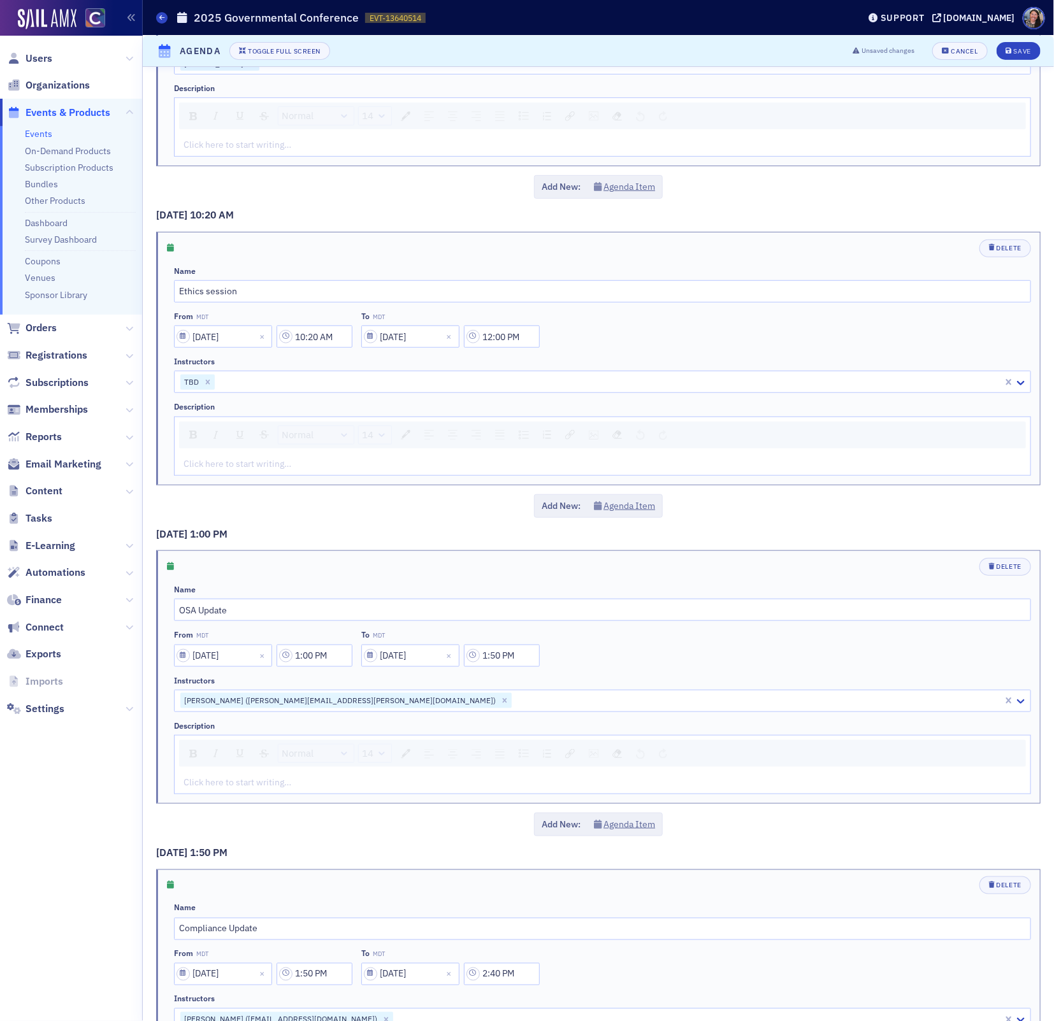
scroll to position [0, 0]
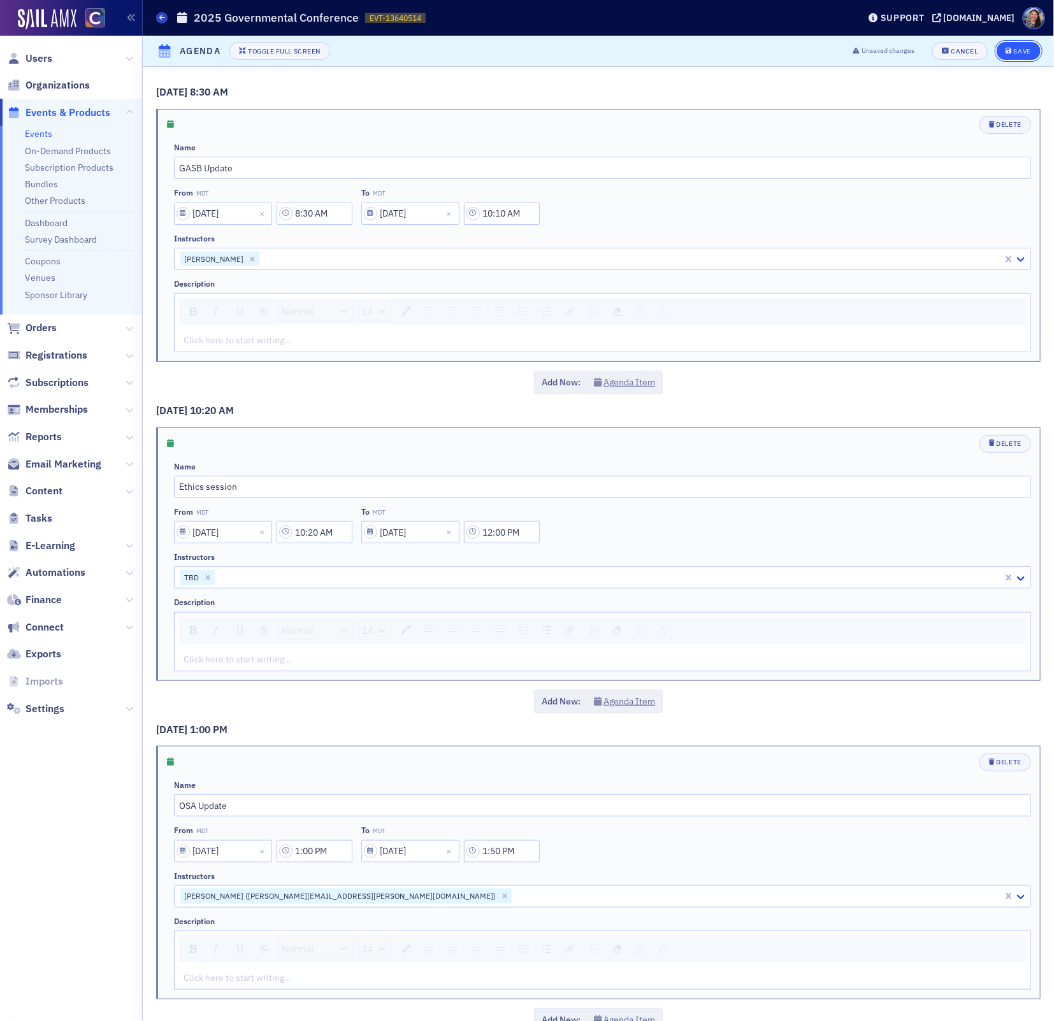
click at [1016, 54] on div "Save" at bounding box center [1022, 51] width 17 height 7
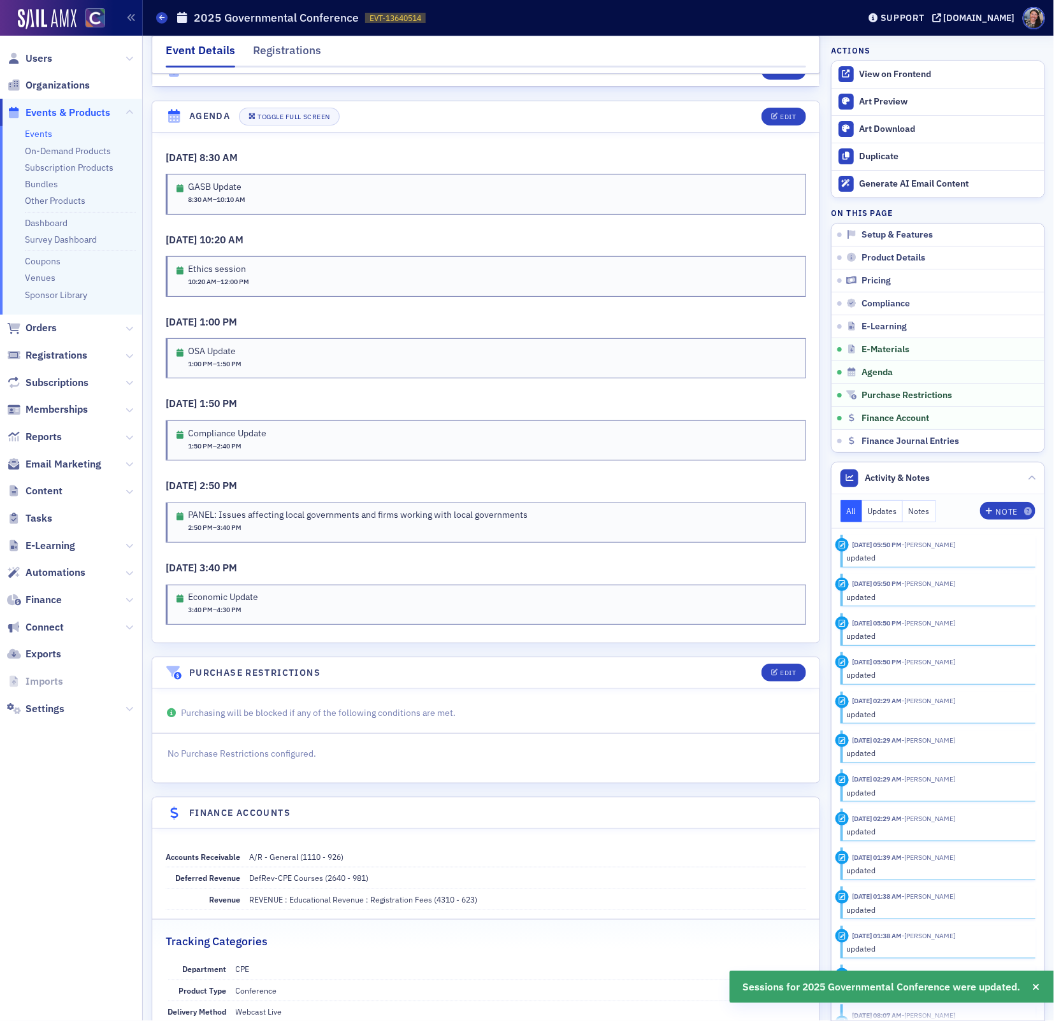
scroll to position [2003, 0]
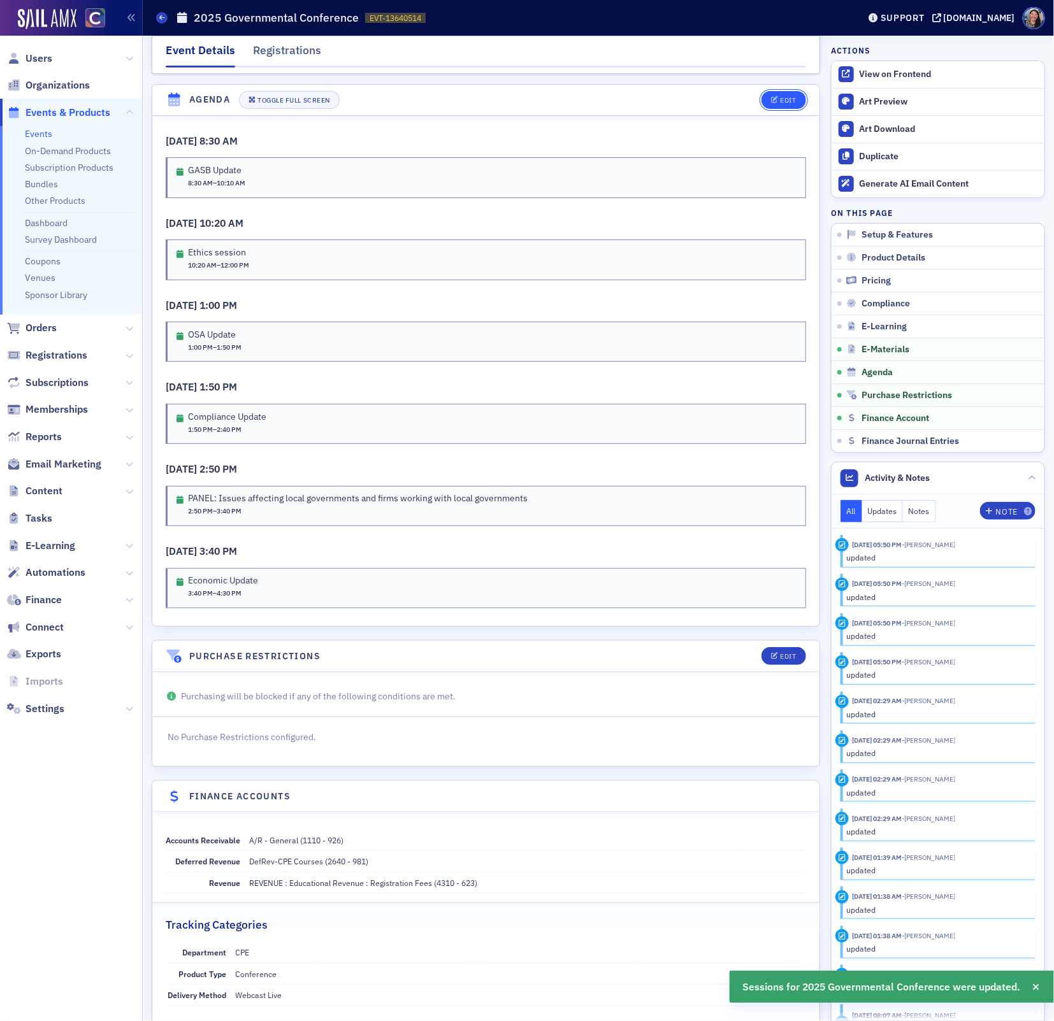
click at [787, 97] on div "Edit" at bounding box center [788, 100] width 16 height 7
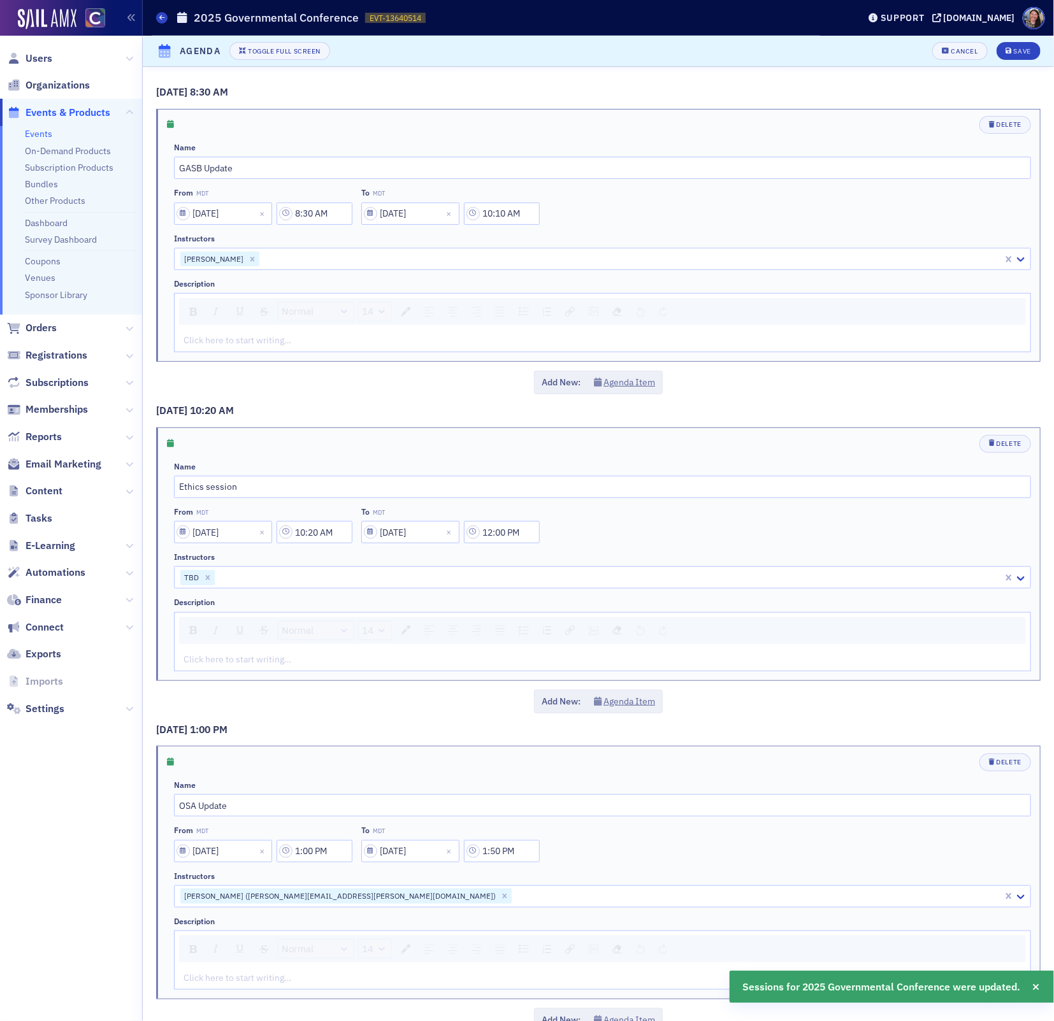
scroll to position [1514, 0]
click at [241, 572] on div at bounding box center [609, 578] width 786 height 16
click at [207, 573] on icon "Remove TBD" at bounding box center [207, 577] width 9 height 9
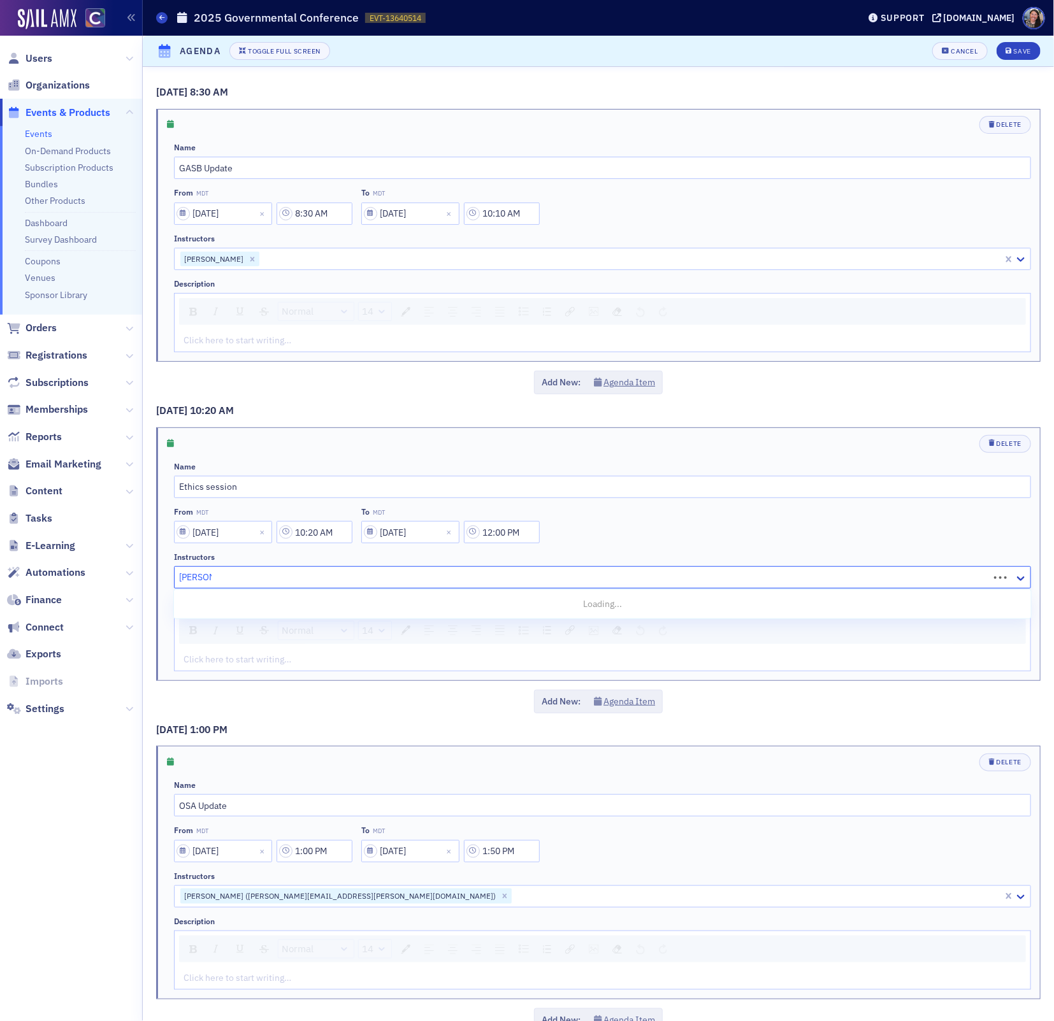
type input "johnnie b"
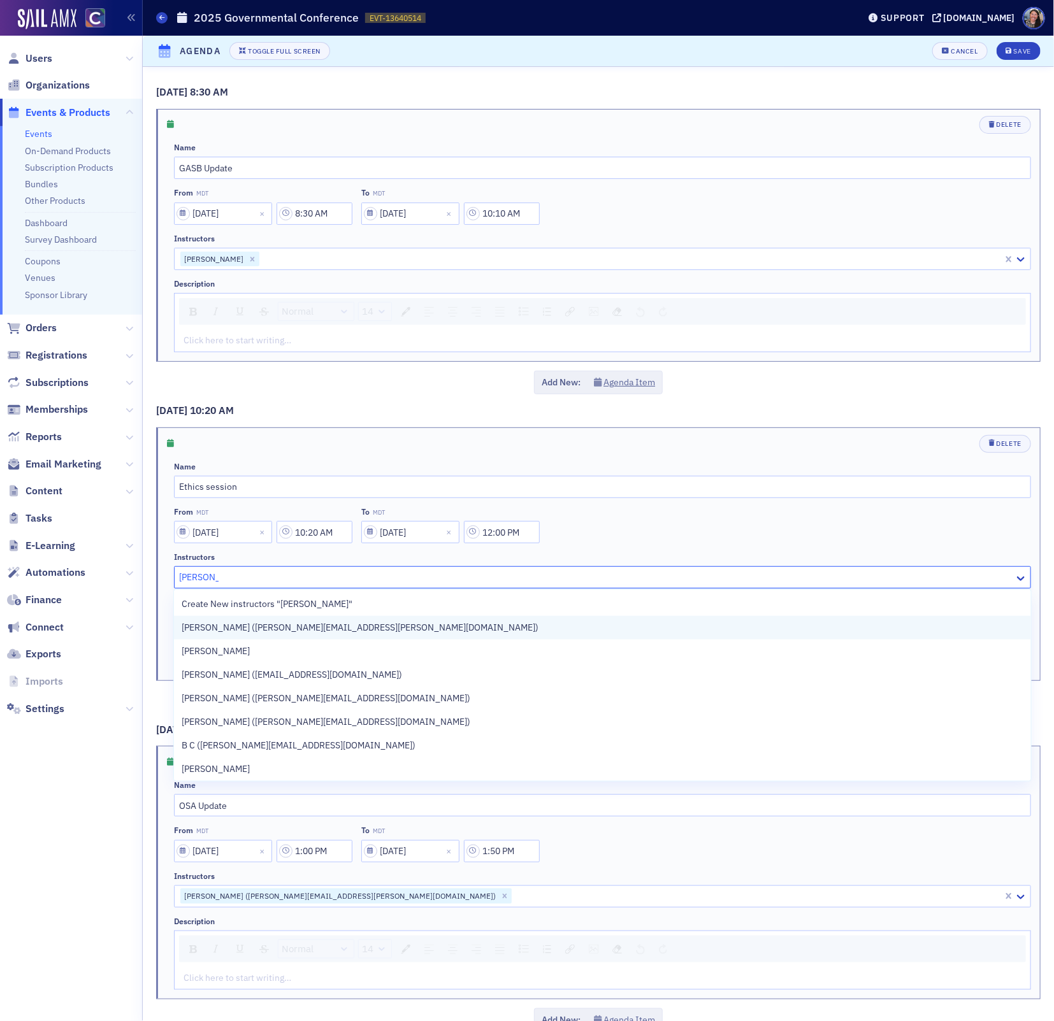
click at [228, 633] on span "Johnnie Bejarano (johnnie.bejarano@gmail.com)" at bounding box center [360, 627] width 357 height 13
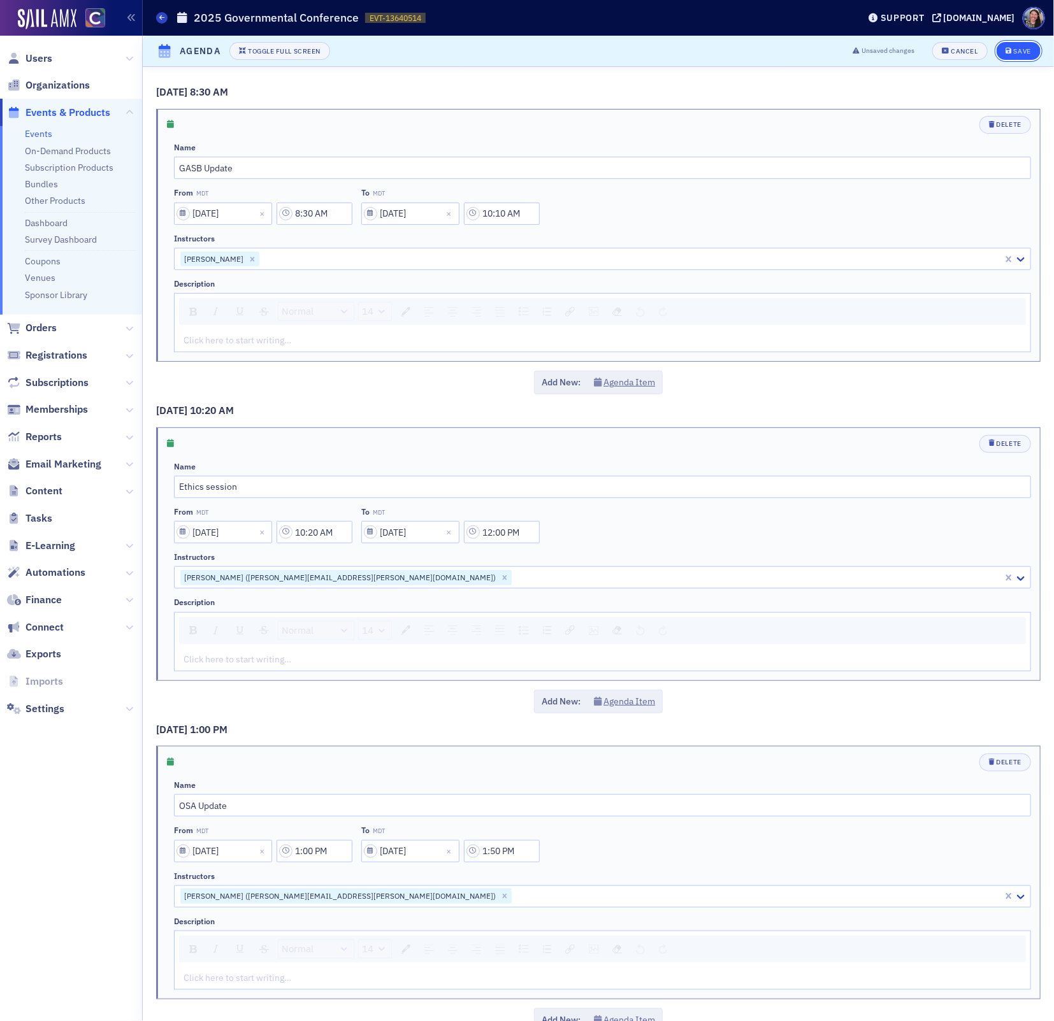
click at [1023, 55] on button "Save" at bounding box center [1018, 51] width 44 height 18
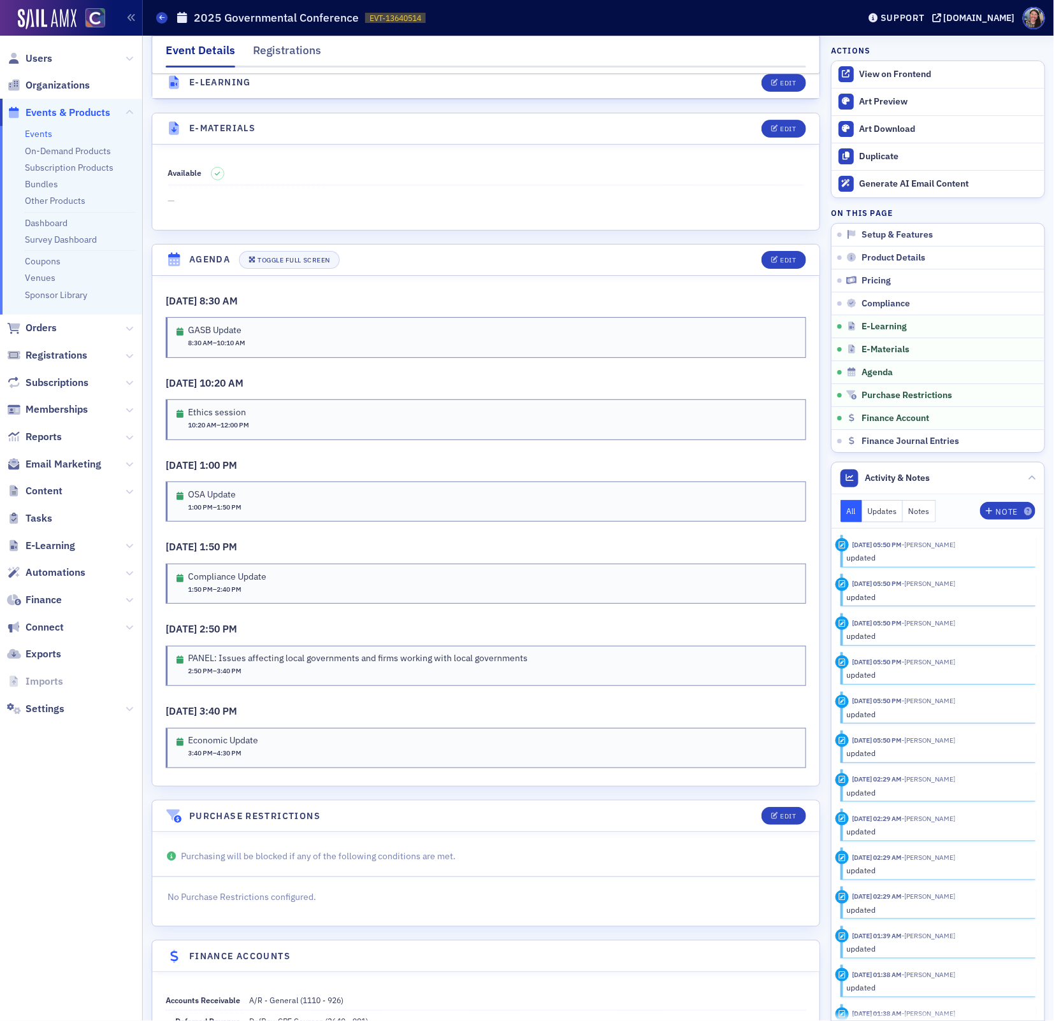
scroll to position [1862, 0]
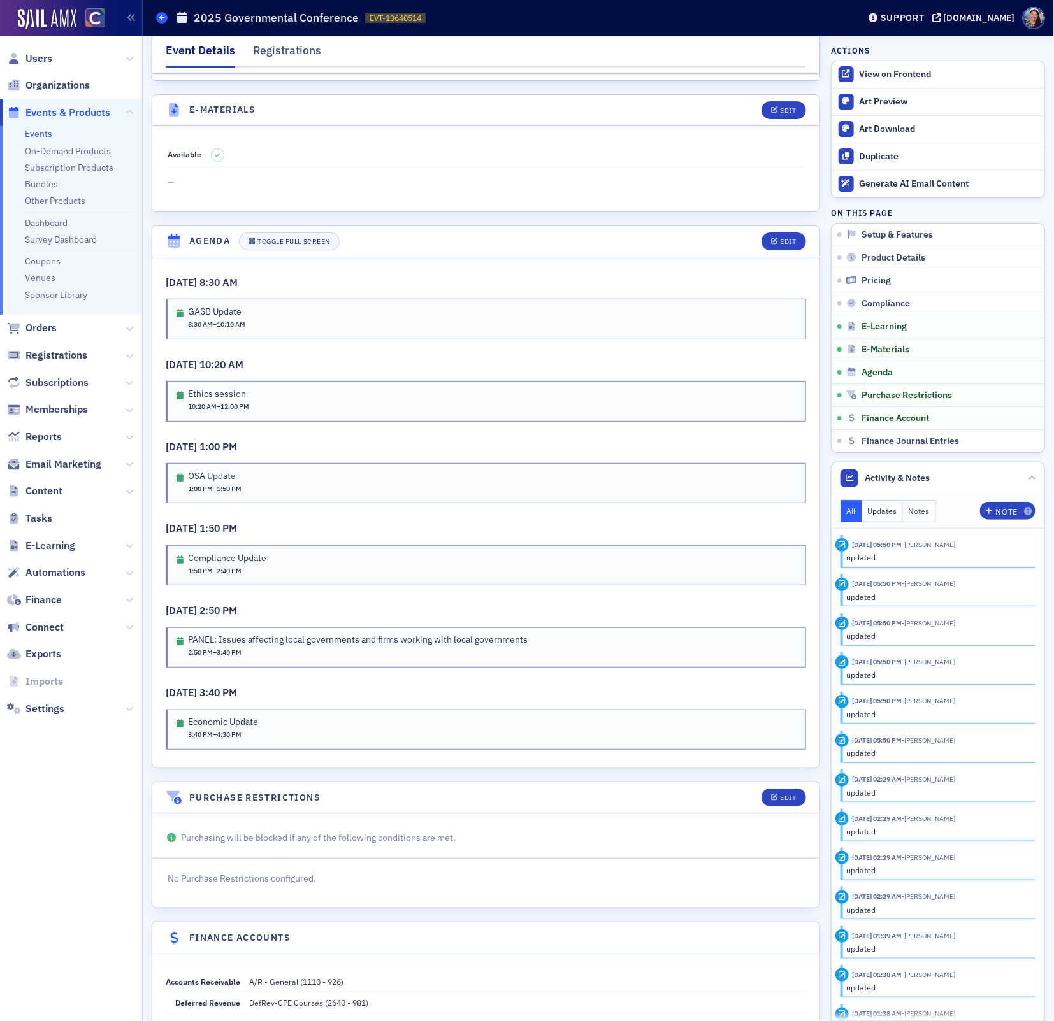
click at [160, 20] on icon at bounding box center [161, 18] width 5 height 6
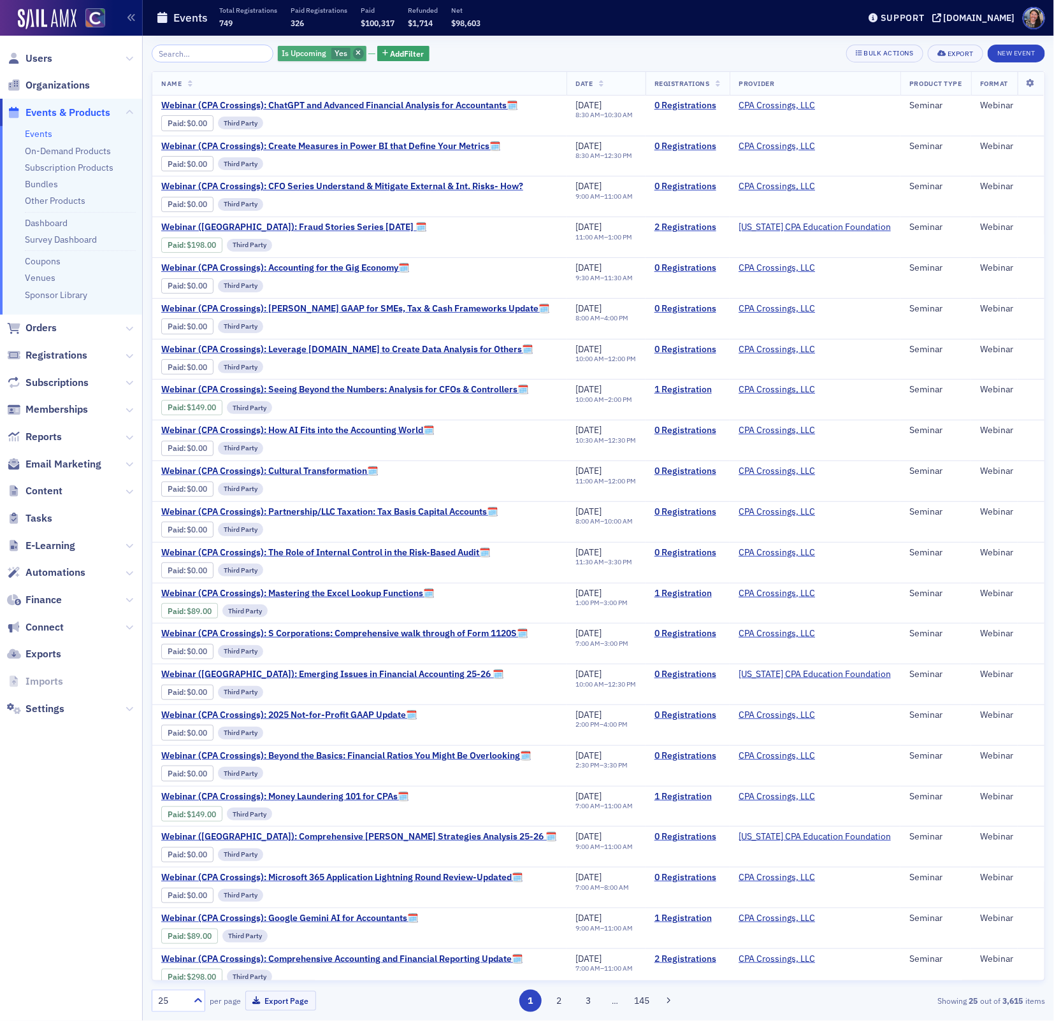
click at [356, 54] on icon "button" at bounding box center [358, 53] width 5 height 7
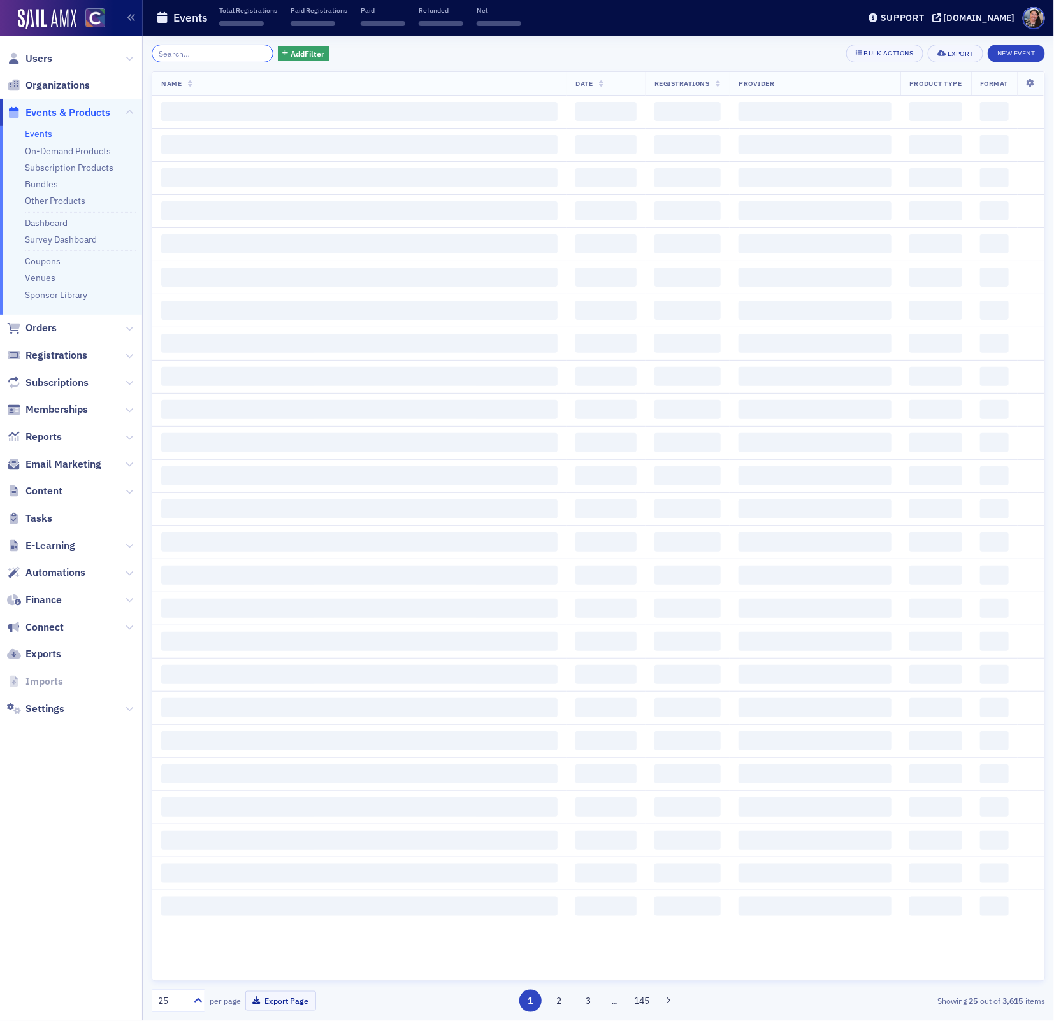
click at [231, 55] on input "search" at bounding box center [213, 54] width 122 height 18
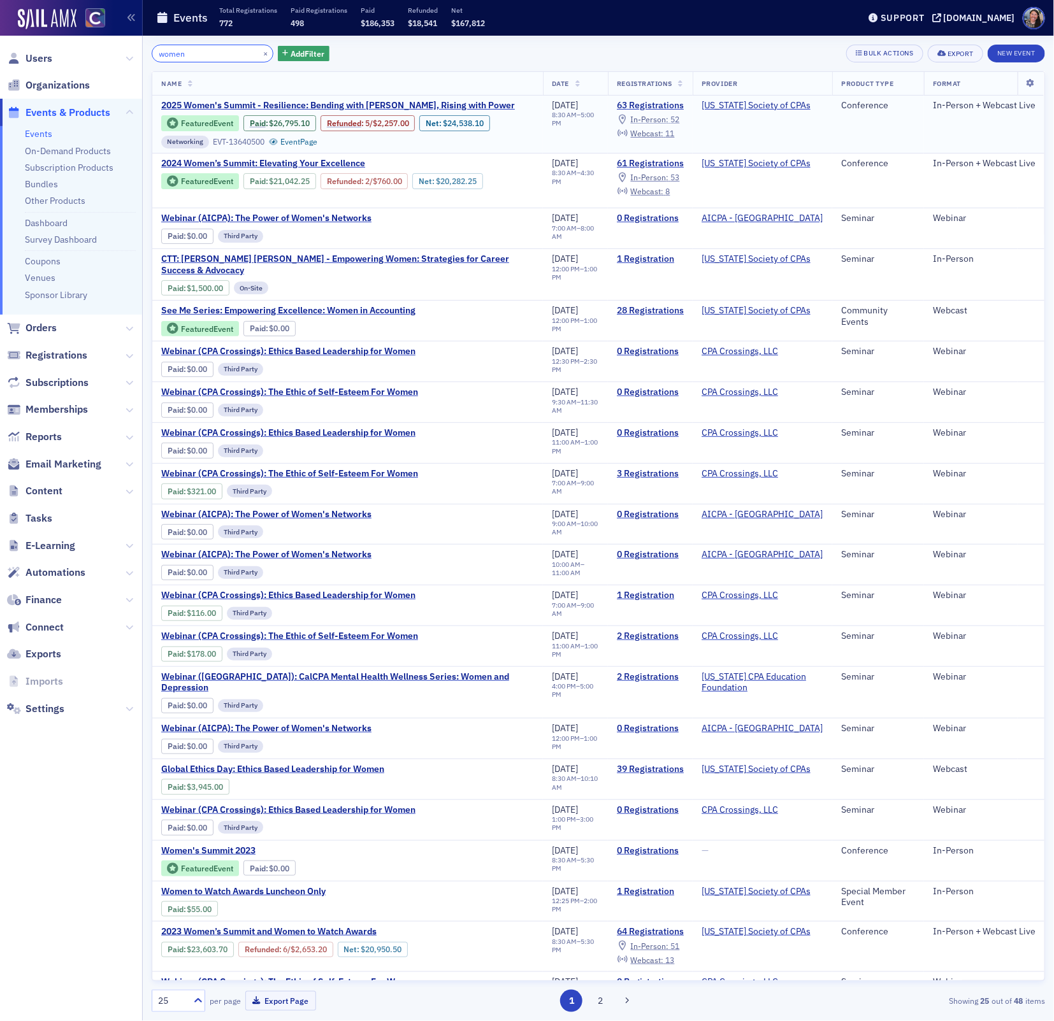
type input "women"
click at [669, 120] on span "In-Person :" at bounding box center [650, 119] width 38 height 10
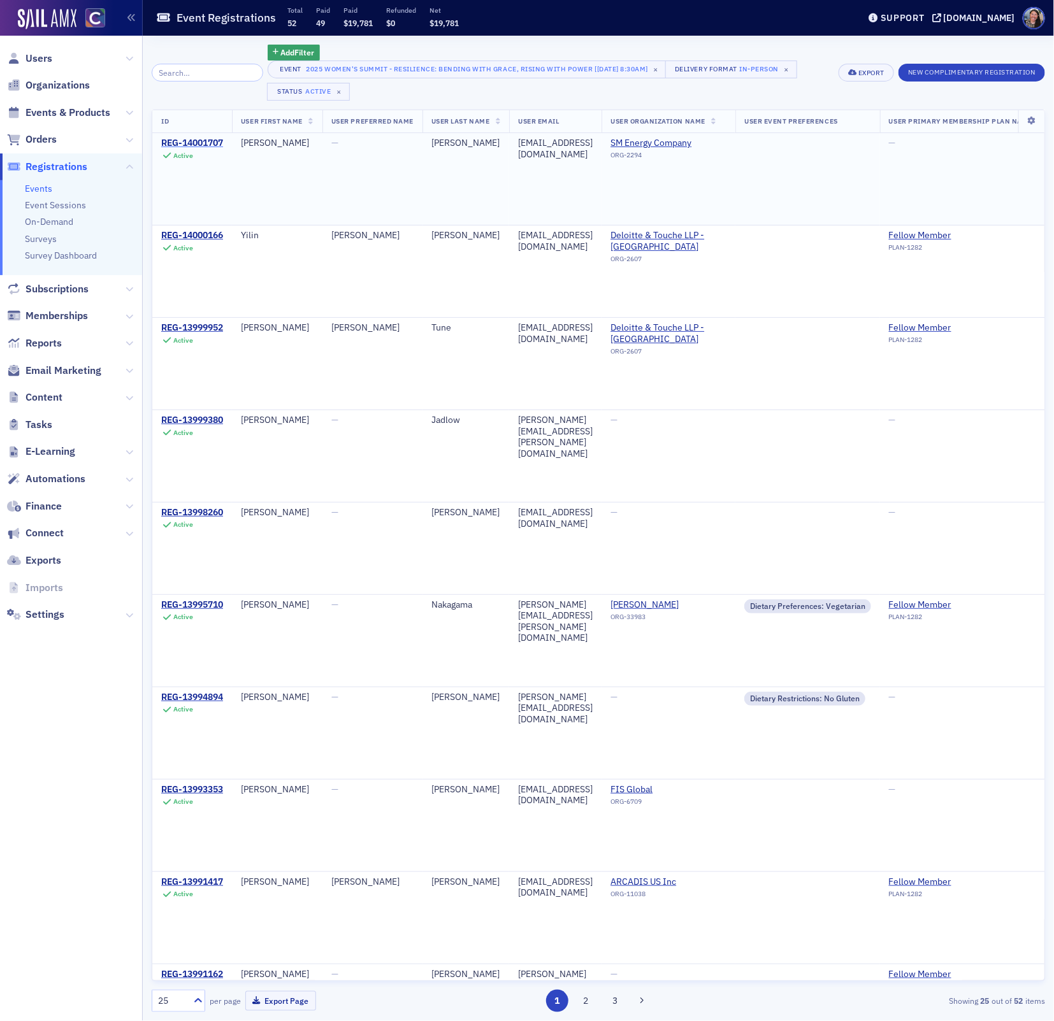
click at [197, 143] on div "REG-14001707" at bounding box center [192, 143] width 62 height 11
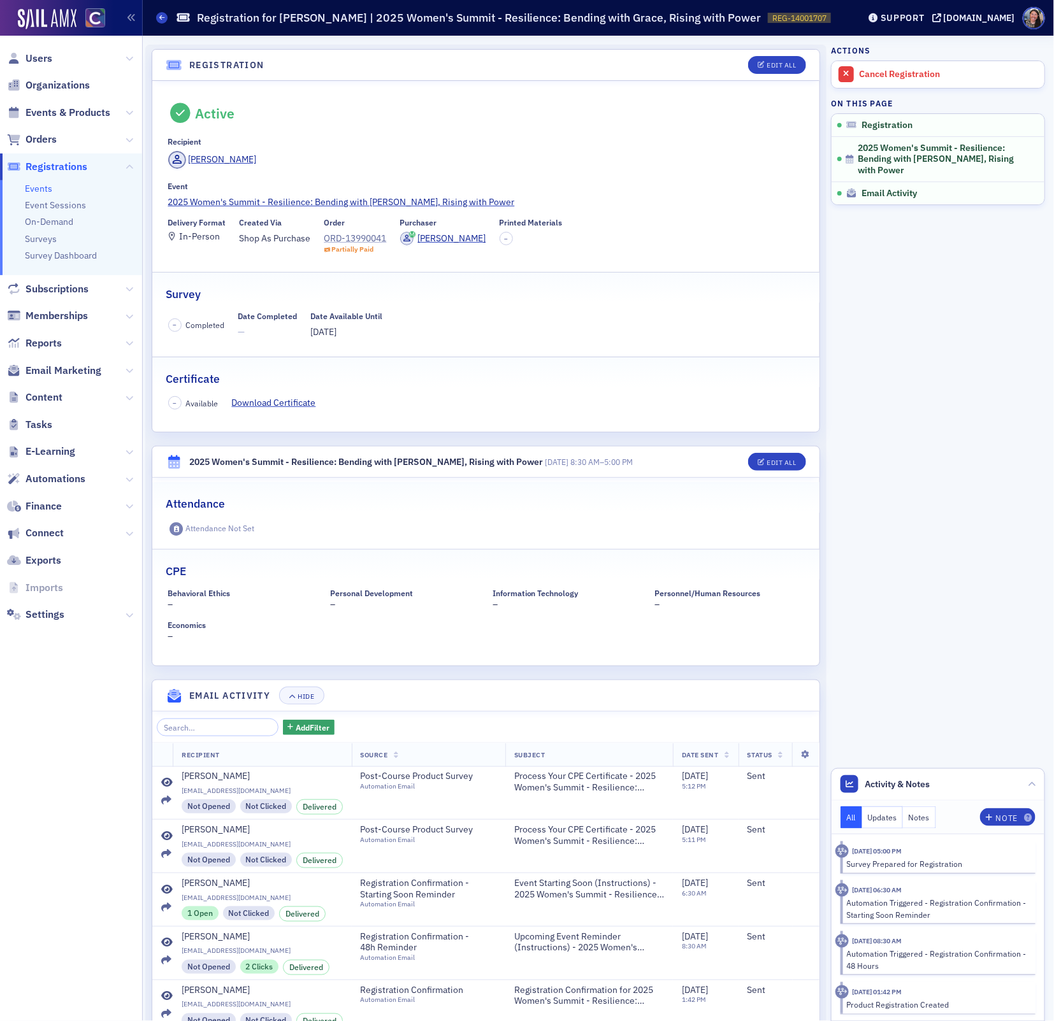
click at [355, 235] on div "ORD-13990041" at bounding box center [355, 238] width 62 height 13
